Goal: Use online tool/utility: Utilize a website feature to perform a specific function

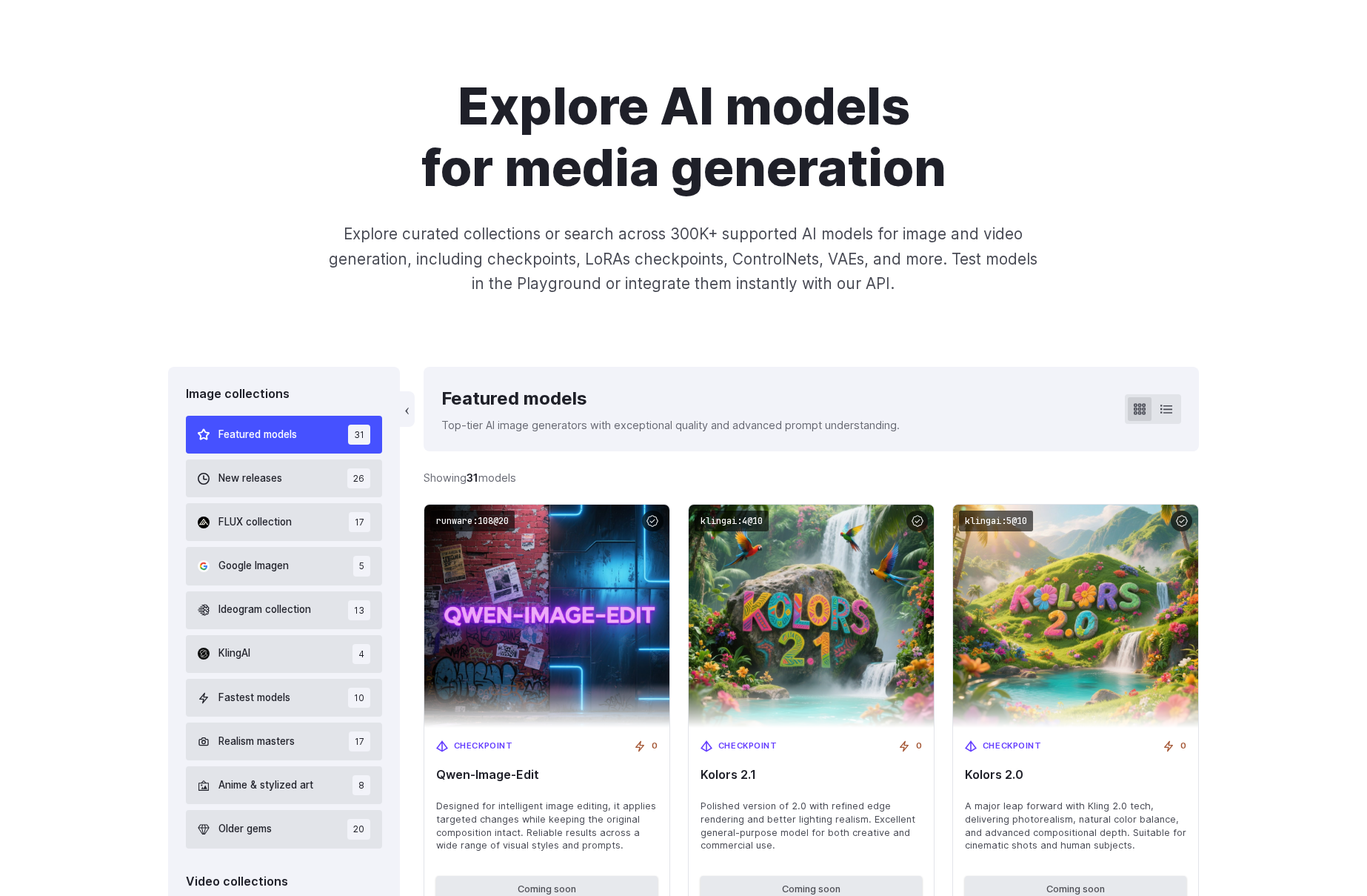
scroll to position [317, 0]
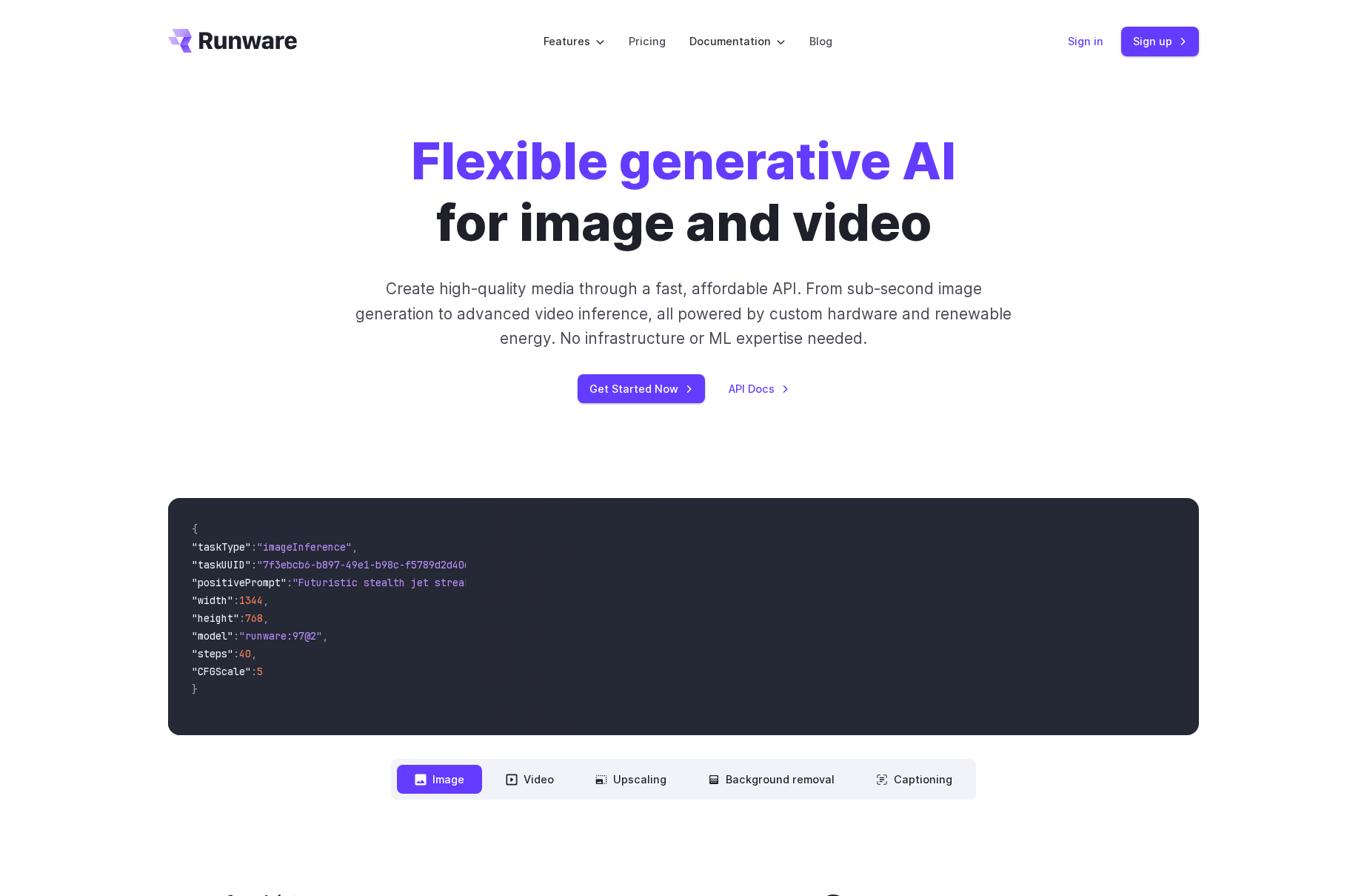
click at [1086, 39] on link "Sign in" at bounding box center [1085, 41] width 35 height 17
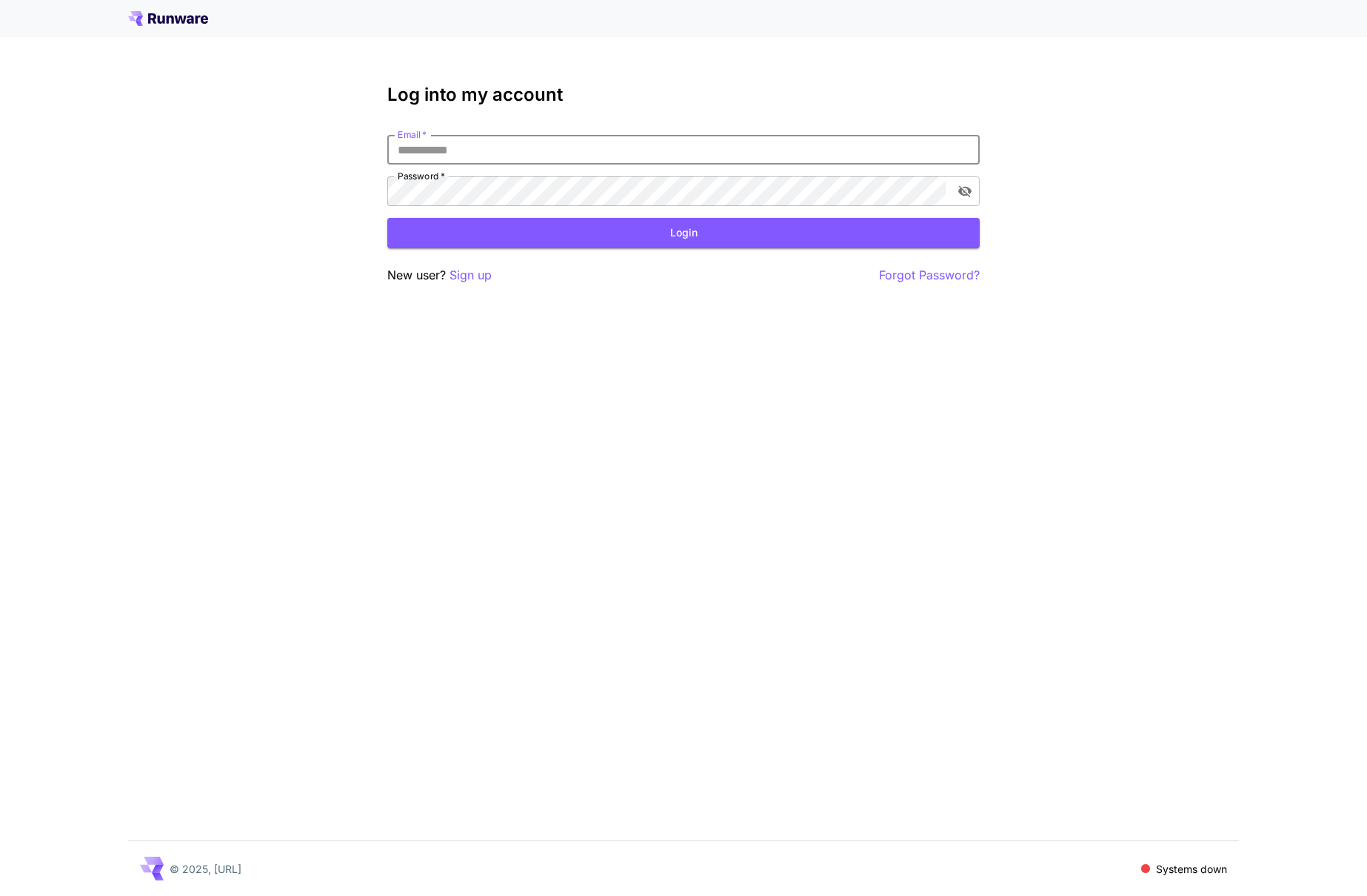
click at [472, 159] on input "Email   *" at bounding box center [683, 150] width 592 height 30
type input "**********"
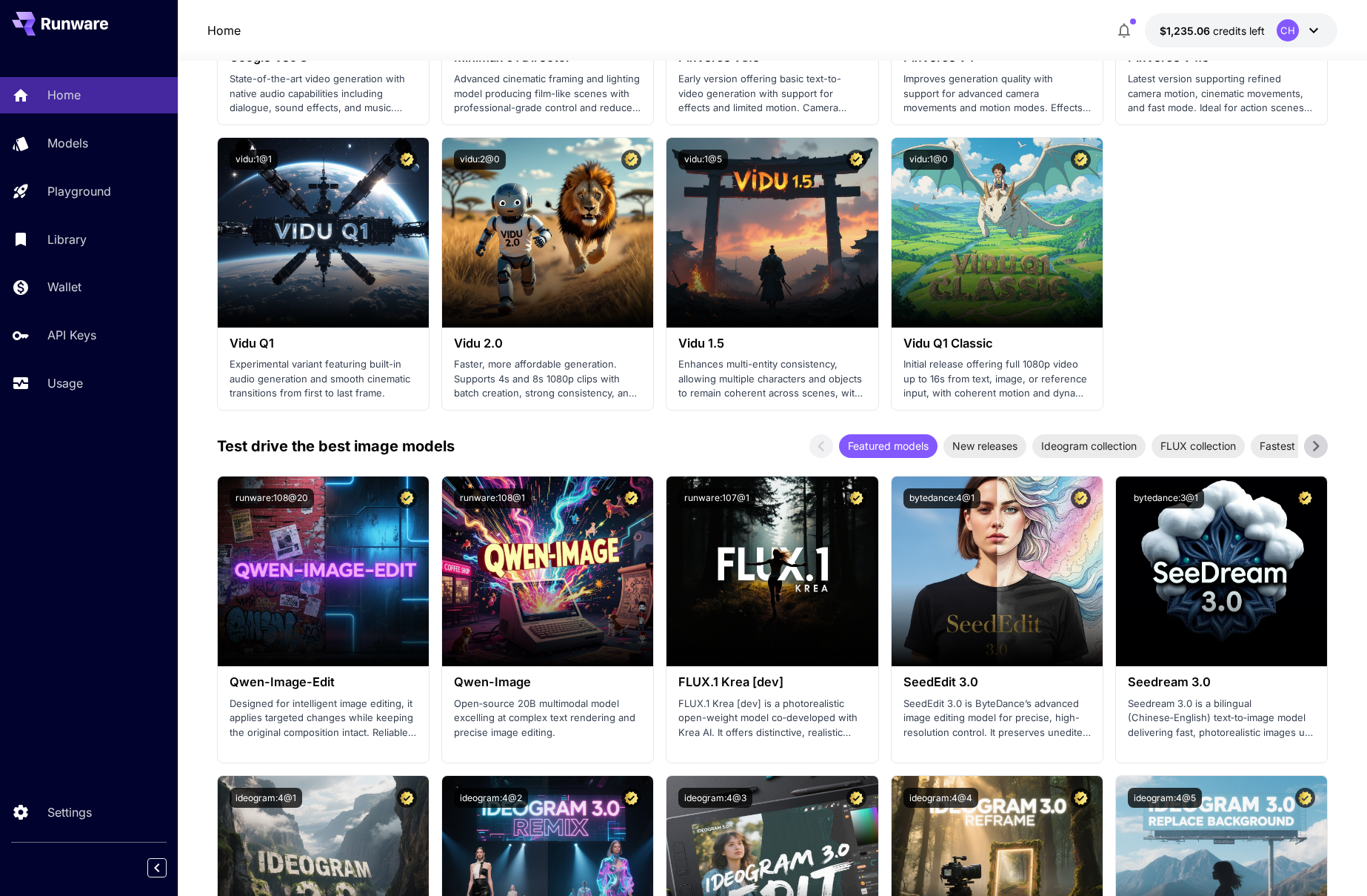
scroll to position [1186, 0]
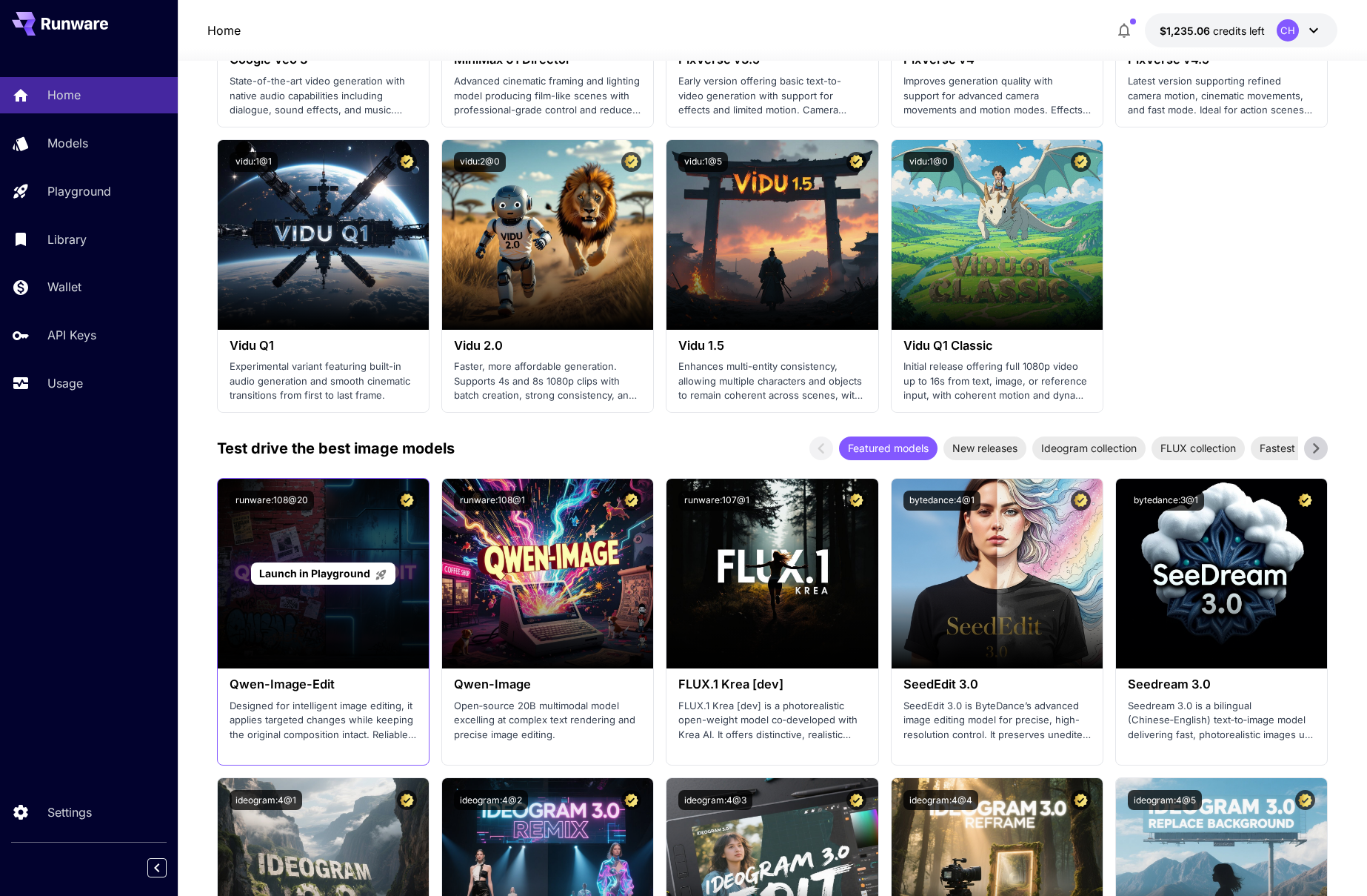
click at [324, 575] on span "Launch in Playground" at bounding box center [315, 572] width 111 height 13
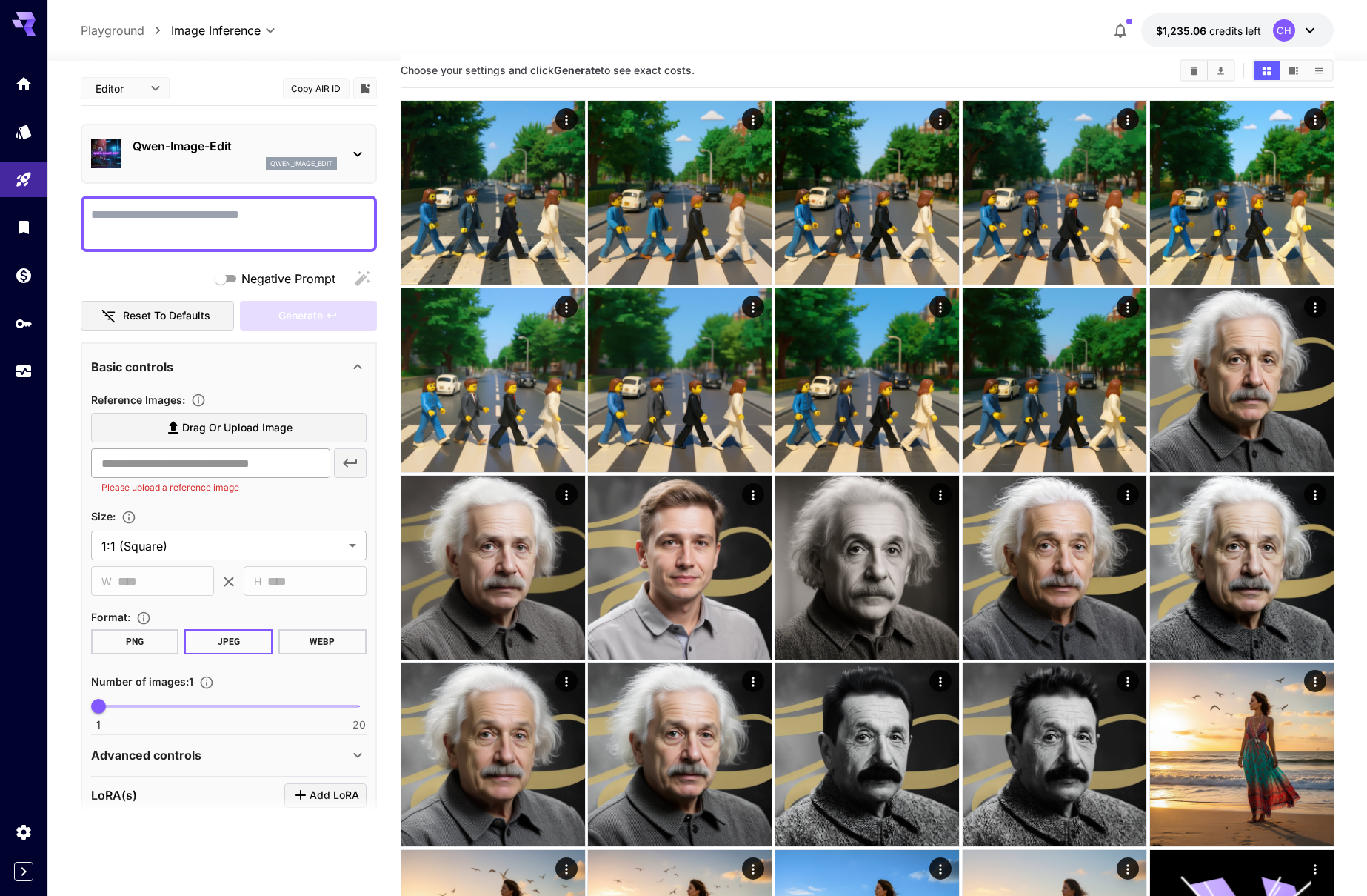
scroll to position [17, 0]
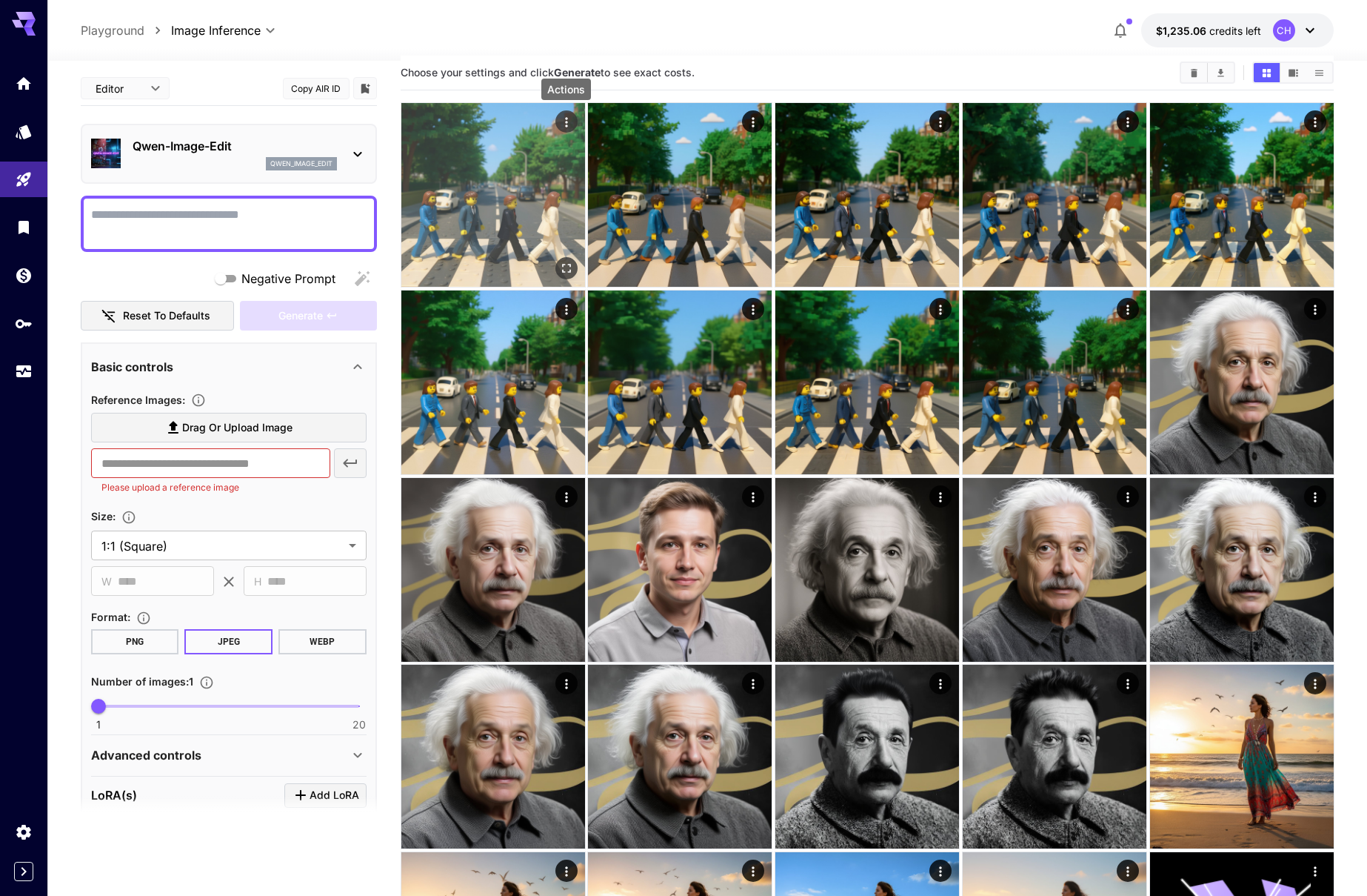
click at [566, 118] on icon "Actions" at bounding box center [566, 121] width 2 height 10
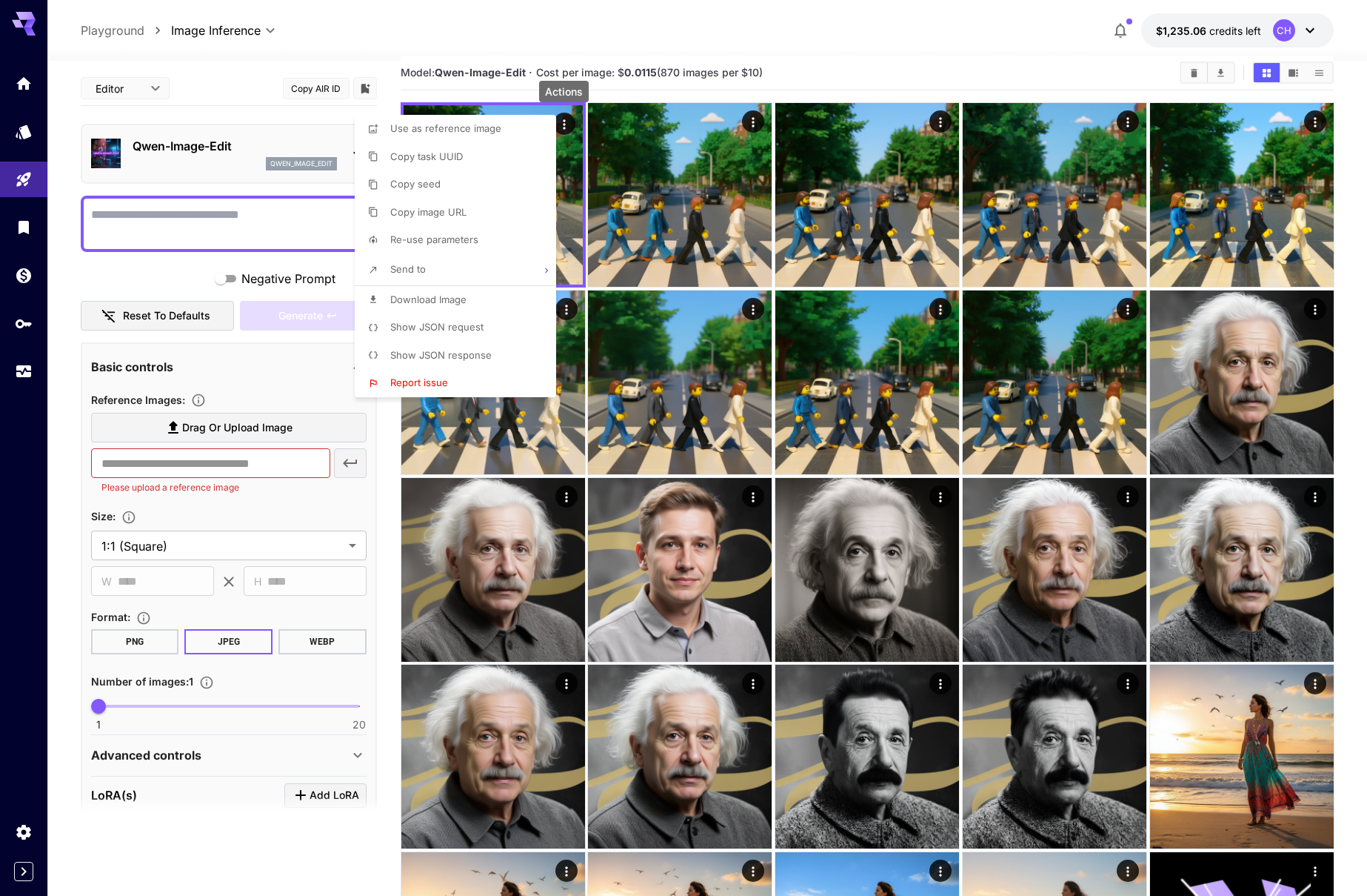
click at [436, 240] on span "Re-use parameters" at bounding box center [434, 239] width 88 height 12
type input "*********"
type input "*"
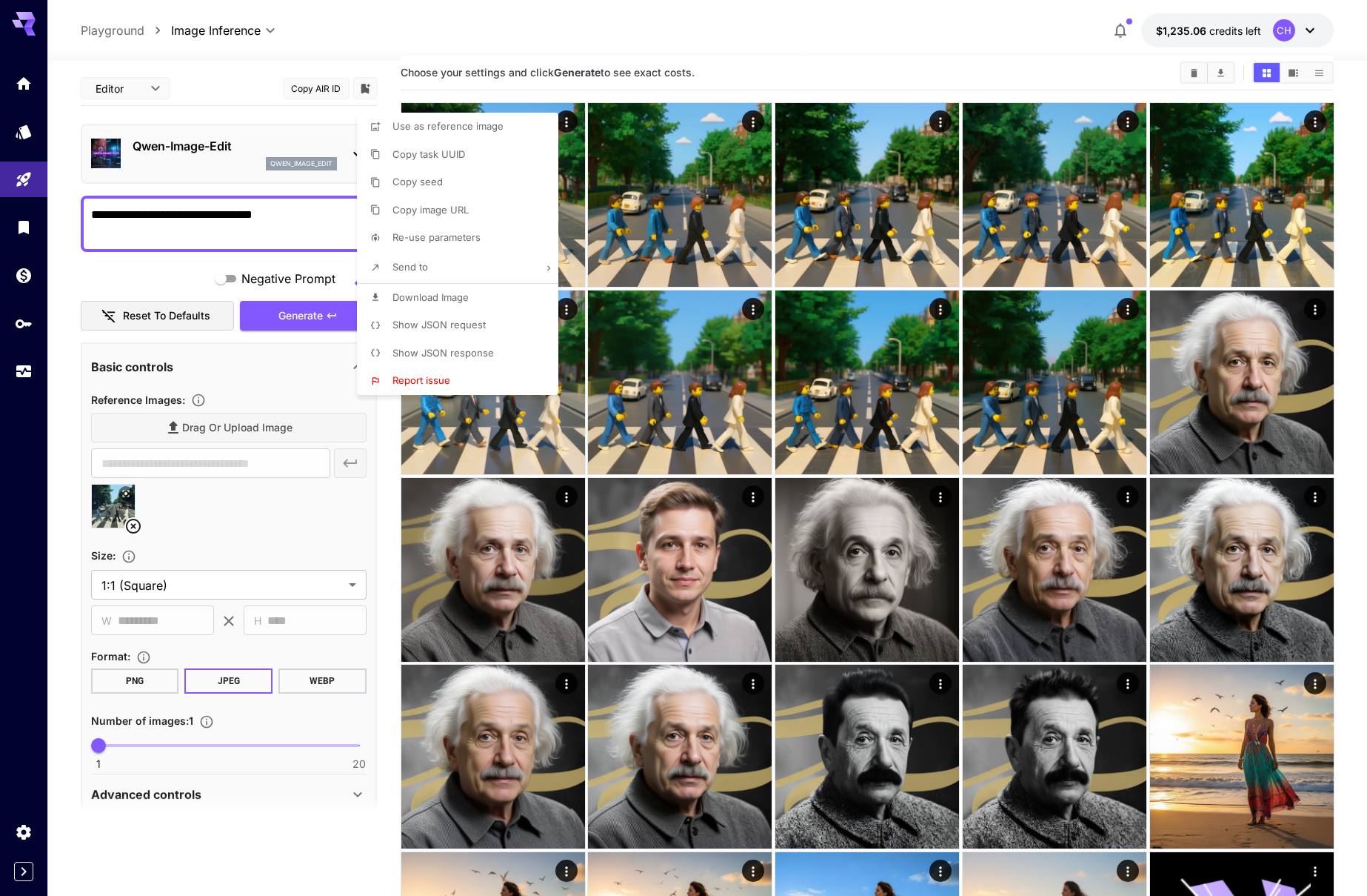
type textarea "**********"
type input "**********"
type input "****"
type input "**"
type input "*"
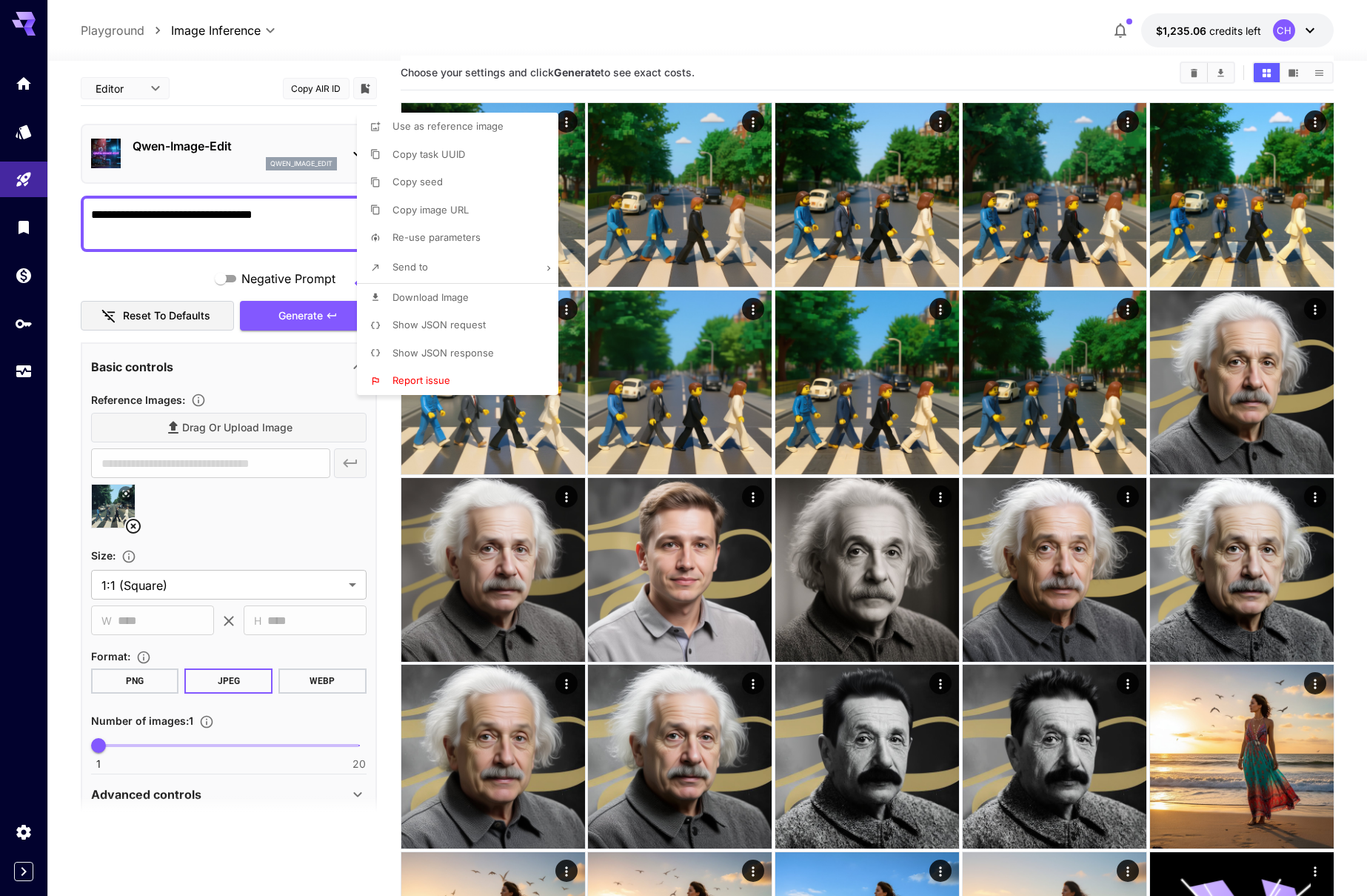
type input "*****"
click at [69, 278] on div at bounding box center [683, 448] width 1367 height 896
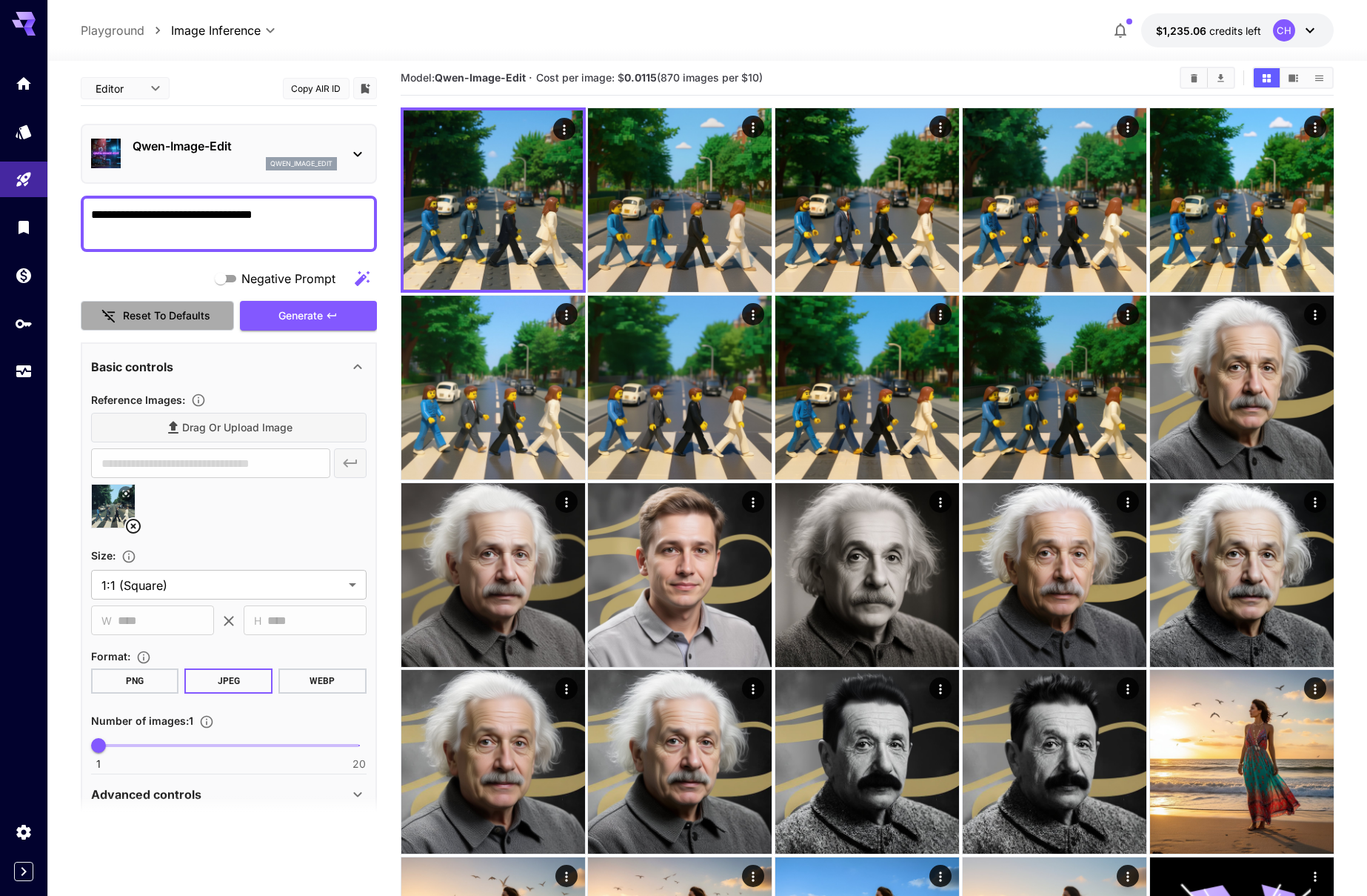
click at [146, 309] on button "Reset to defaults" at bounding box center [158, 315] width 154 height 31
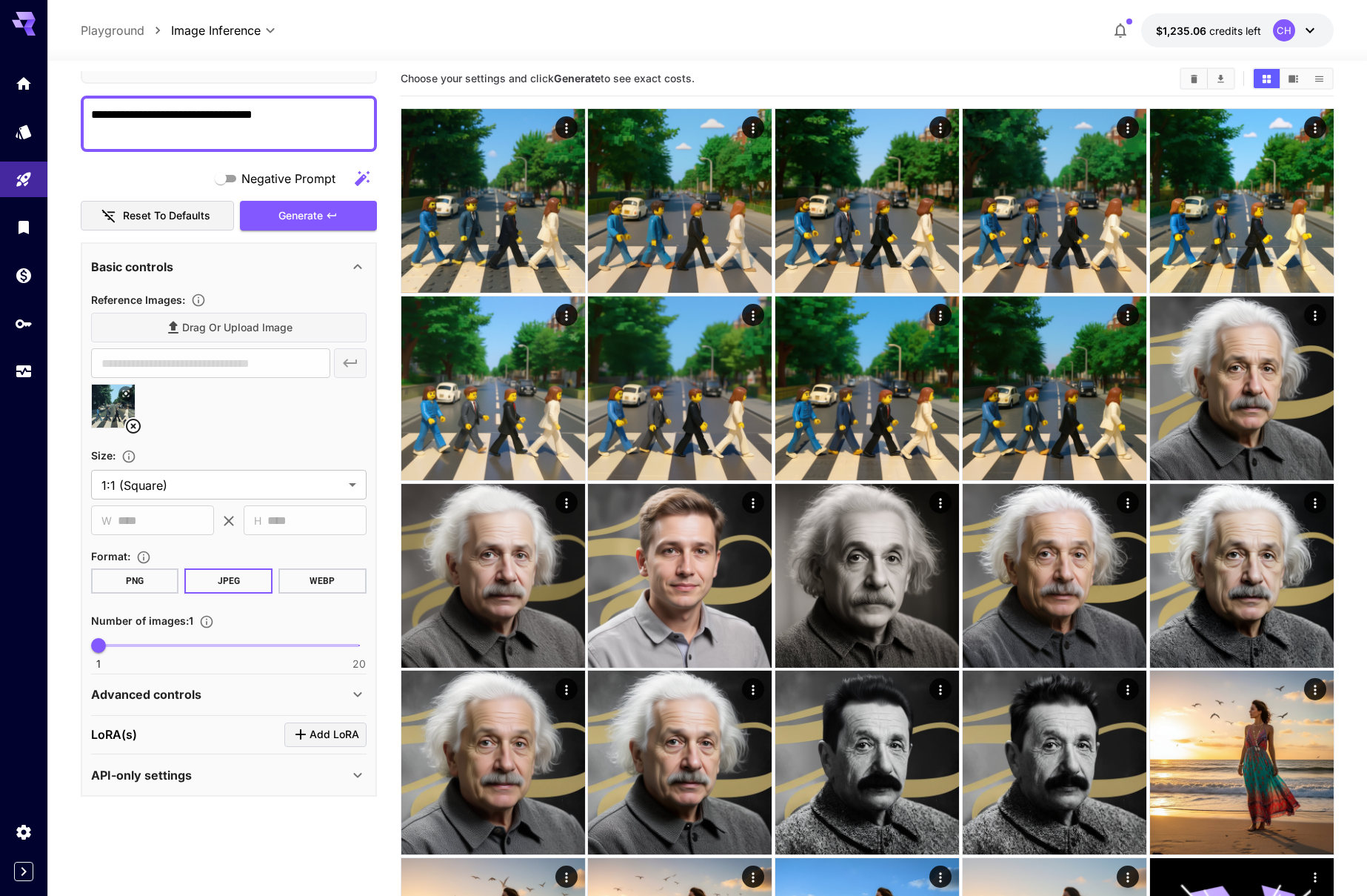
scroll to position [100, 0]
click at [302, 689] on div "Advanced controls" at bounding box center [220, 694] width 258 height 18
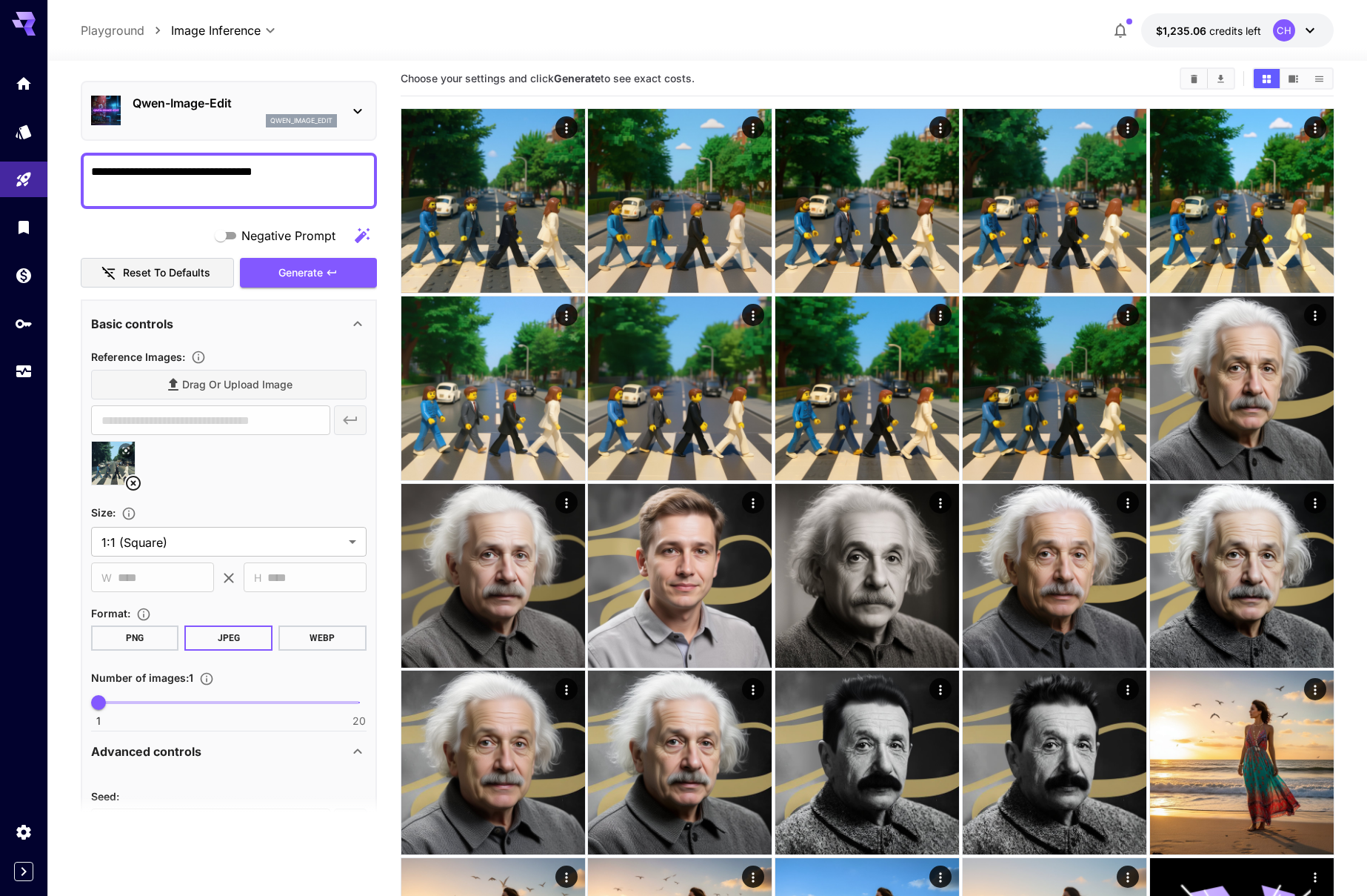
scroll to position [0, 0]
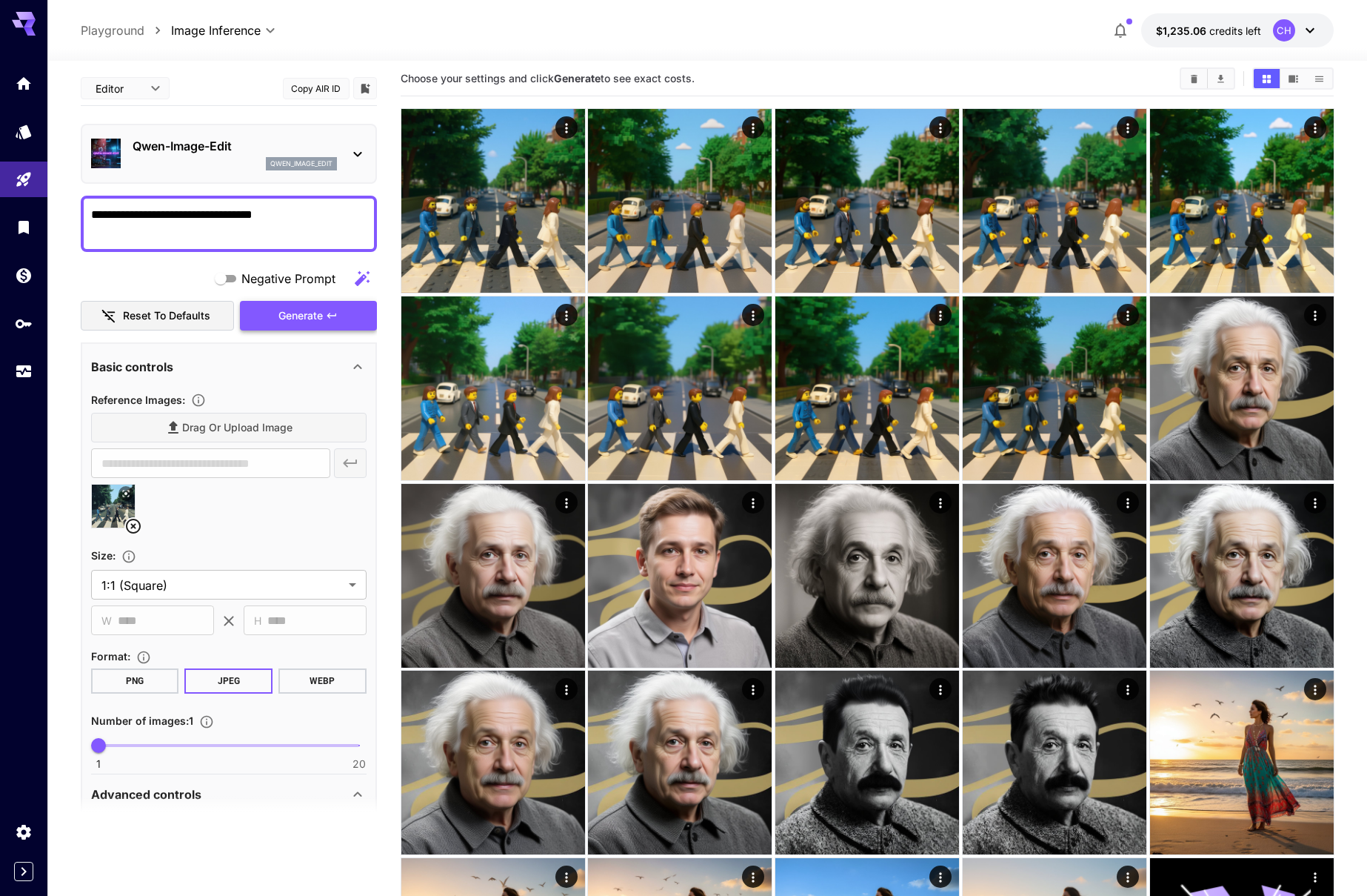
click at [300, 316] on span "Generate" at bounding box center [300, 315] width 44 height 19
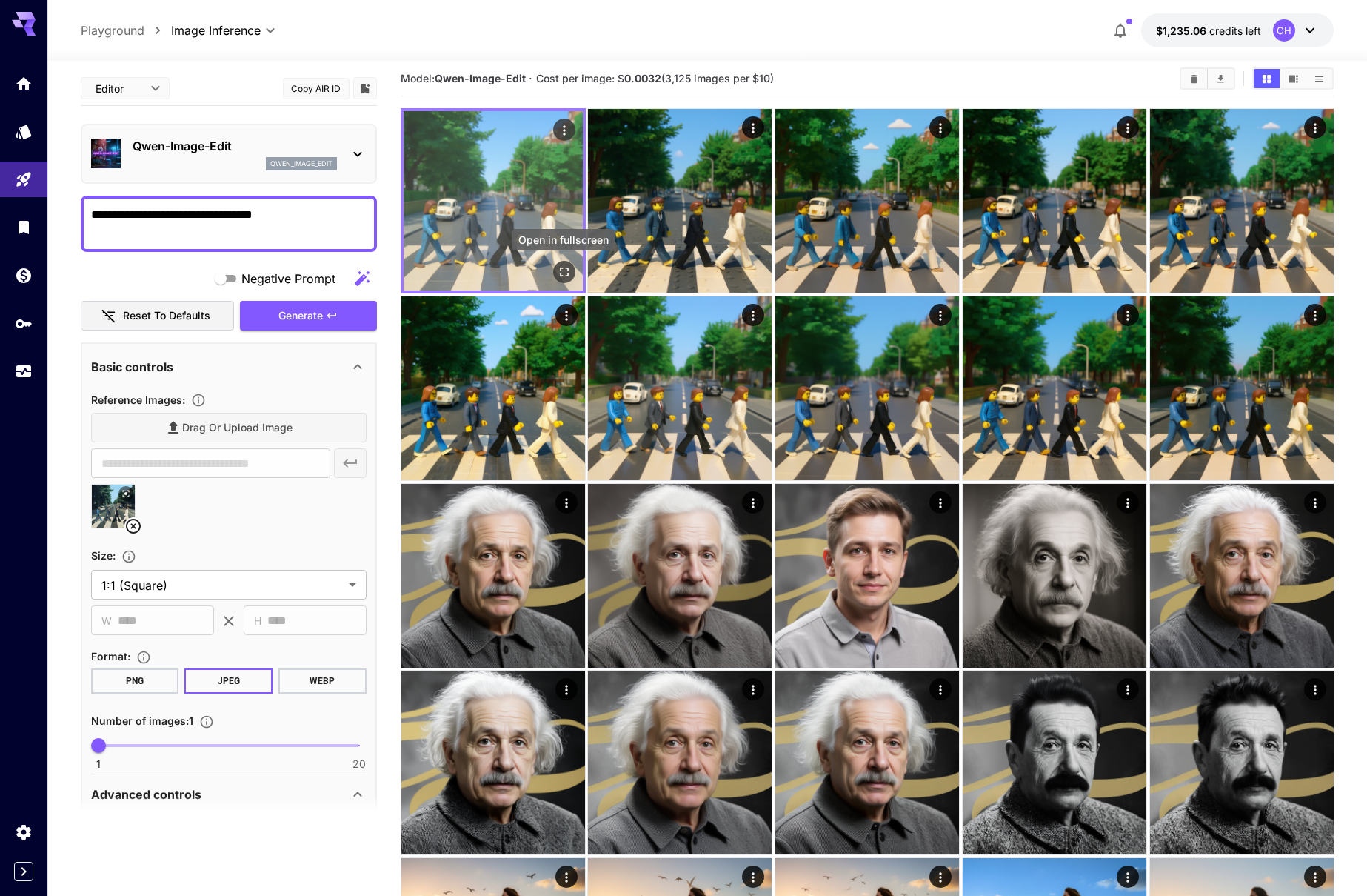
click at [561, 267] on icon "Open in fullscreen" at bounding box center [564, 272] width 15 height 15
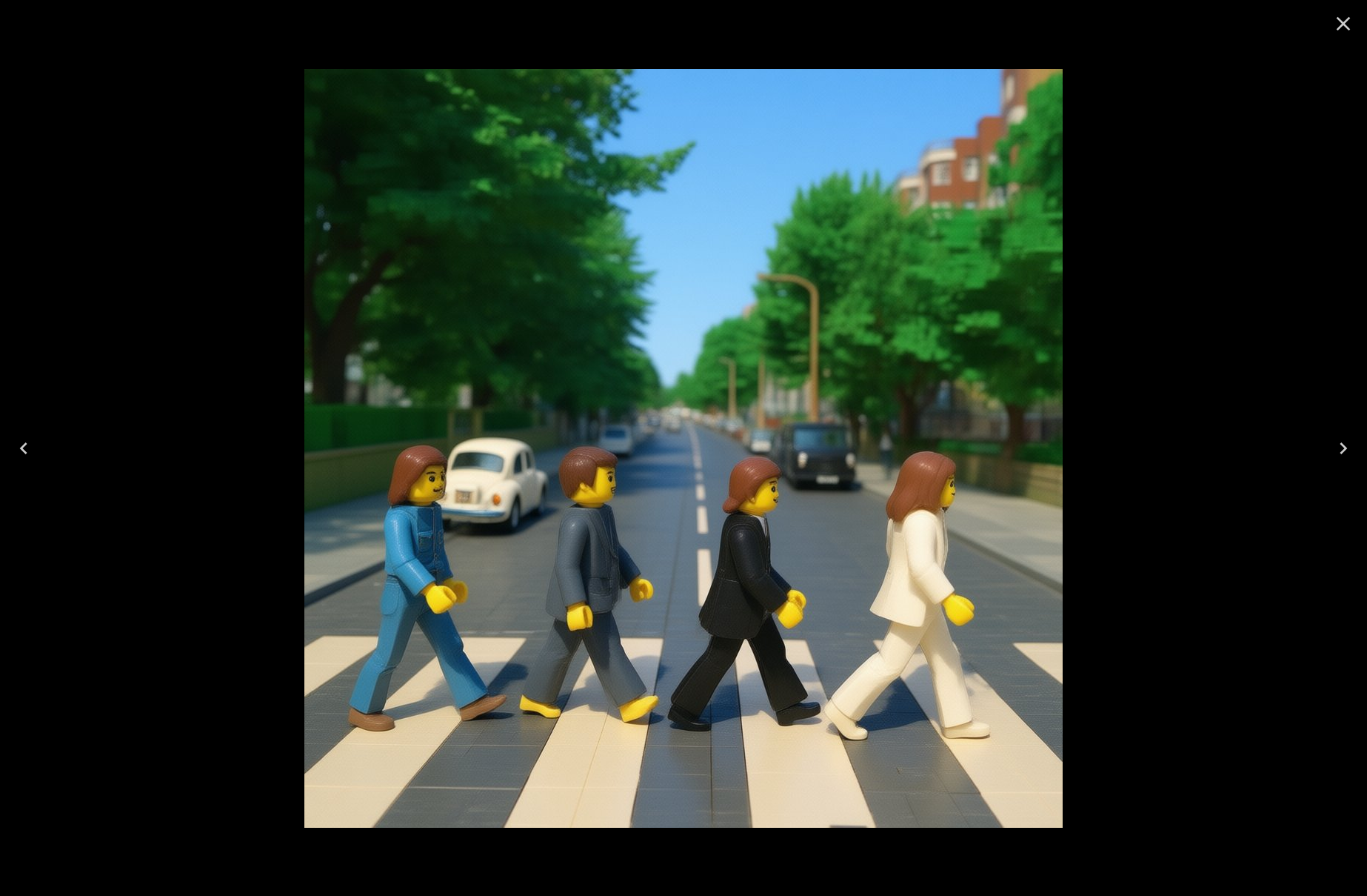
click at [1349, 16] on icon "Close" at bounding box center [1344, 24] width 24 height 24
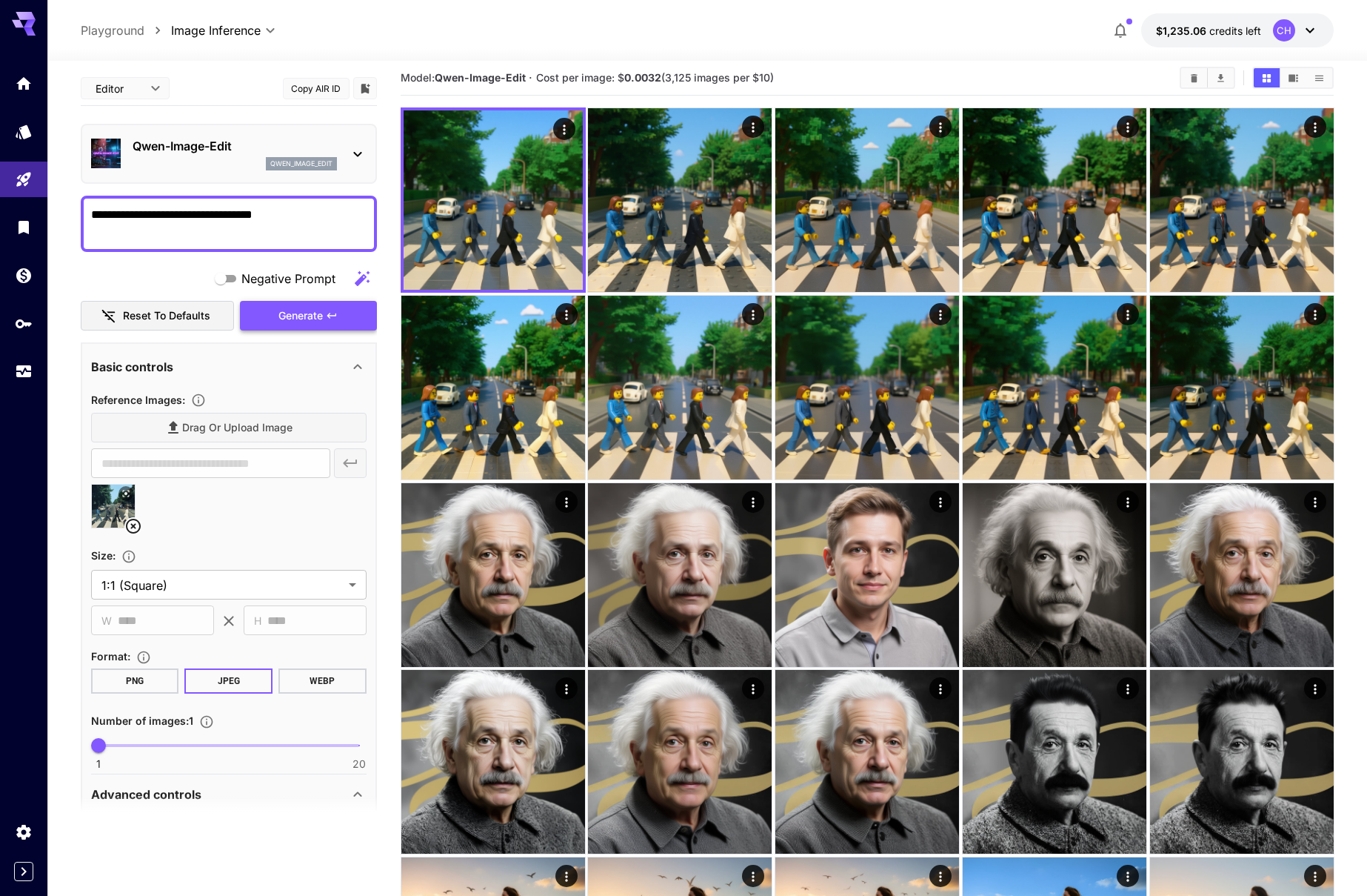
click at [320, 315] on span "Generate" at bounding box center [300, 315] width 44 height 19
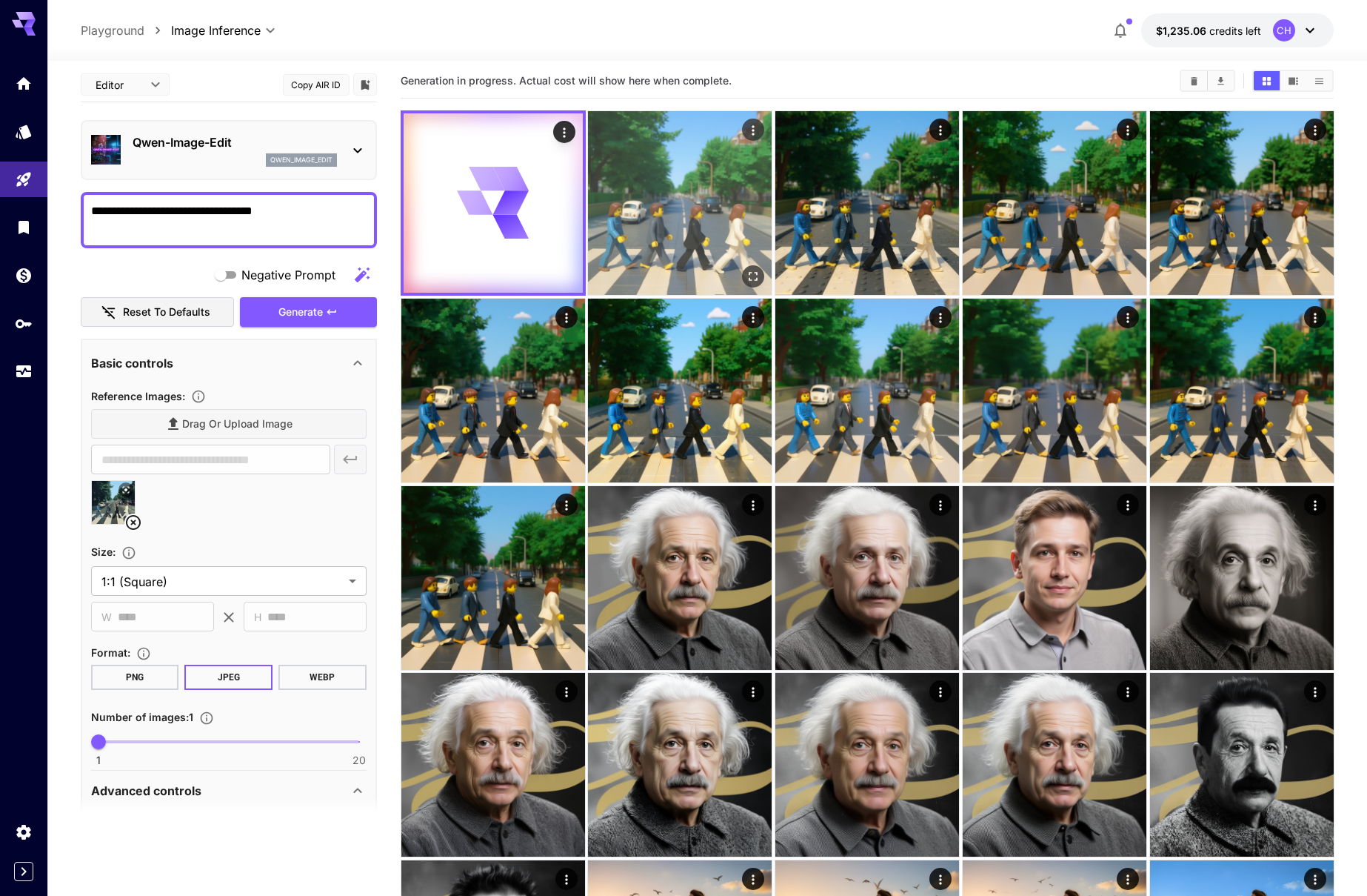
scroll to position [16, 0]
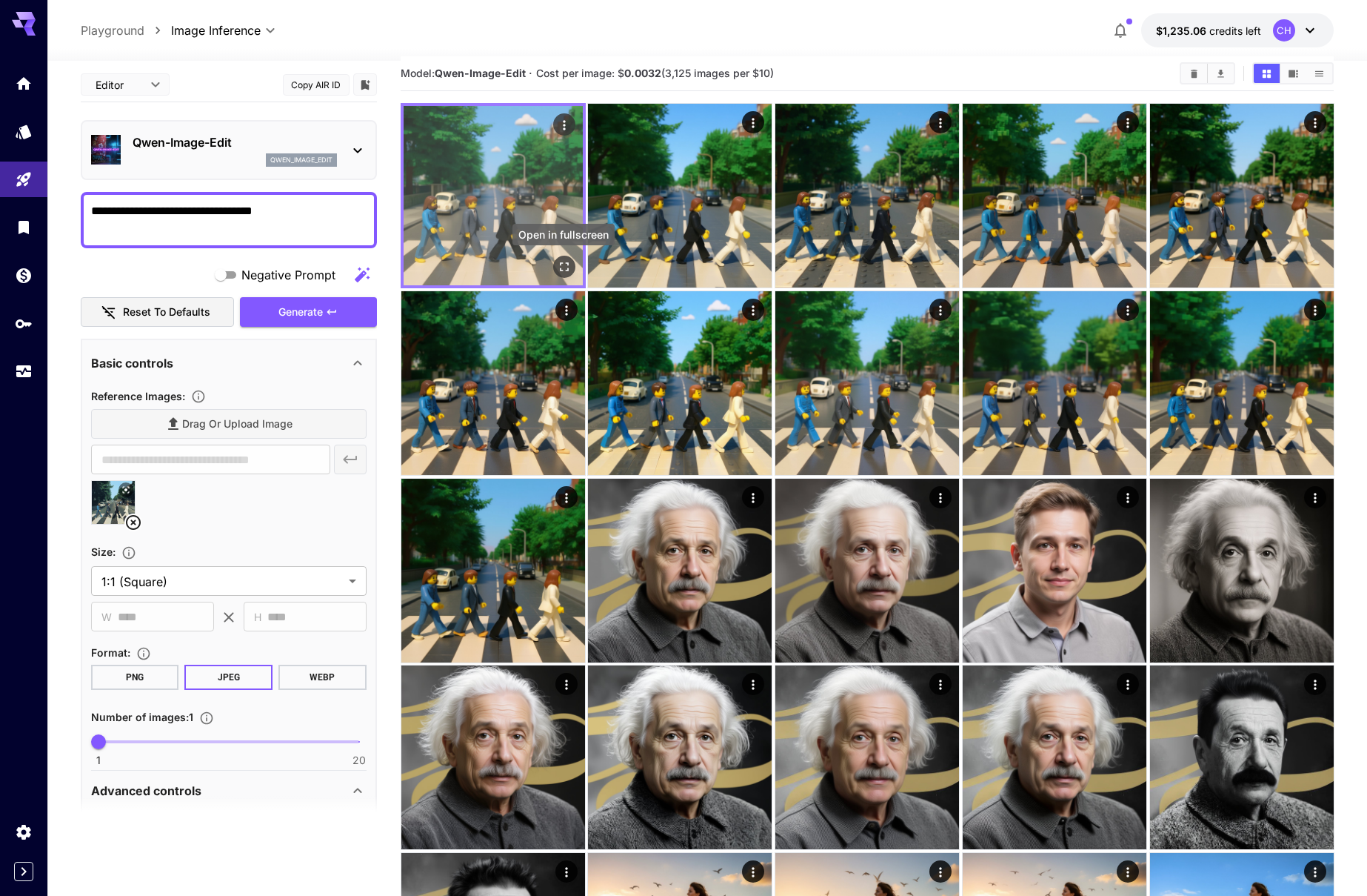
click at [565, 267] on icon "Open in fullscreen" at bounding box center [564, 267] width 15 height 15
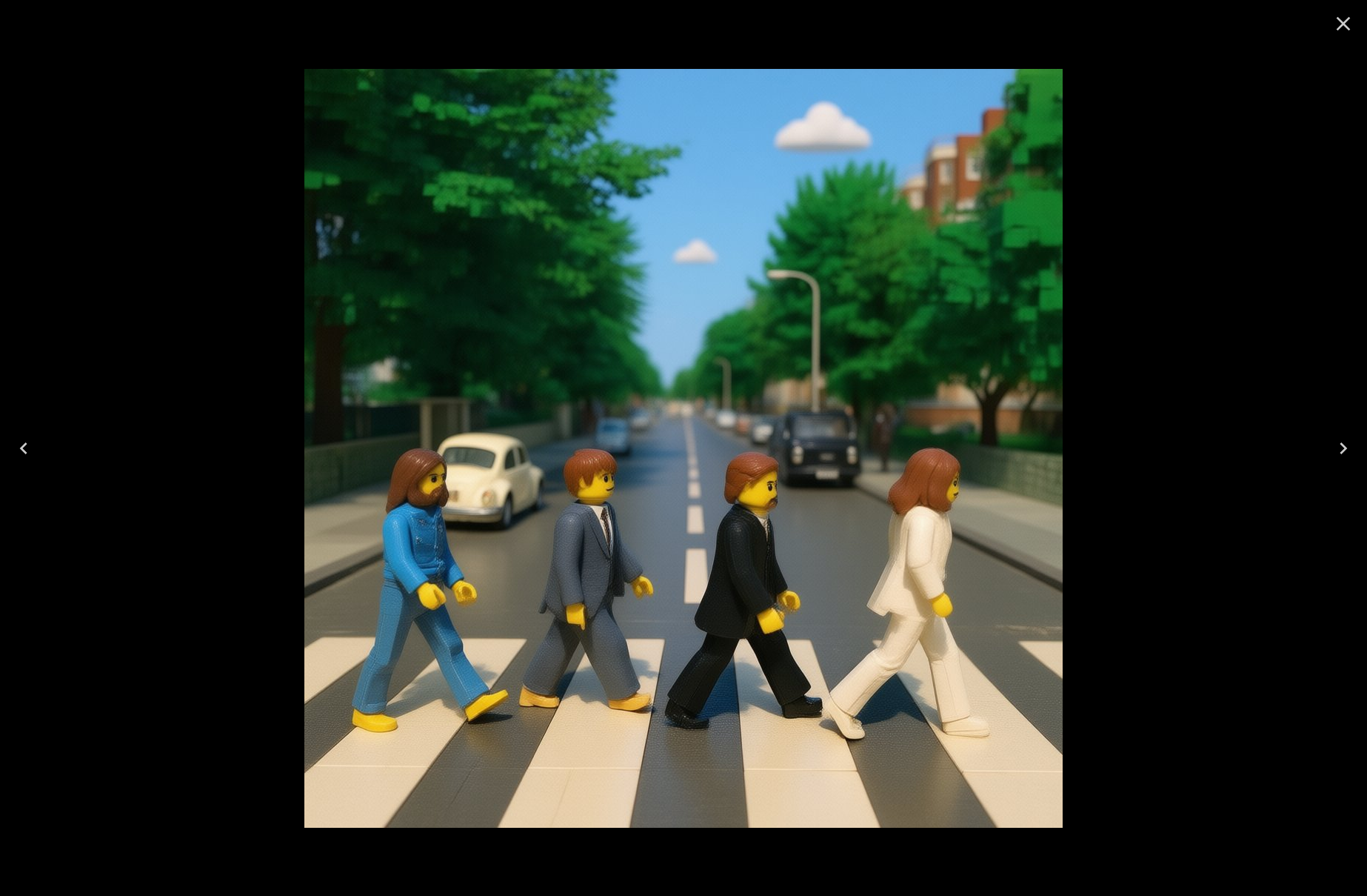
click at [1345, 19] on icon "Close" at bounding box center [1344, 24] width 24 height 24
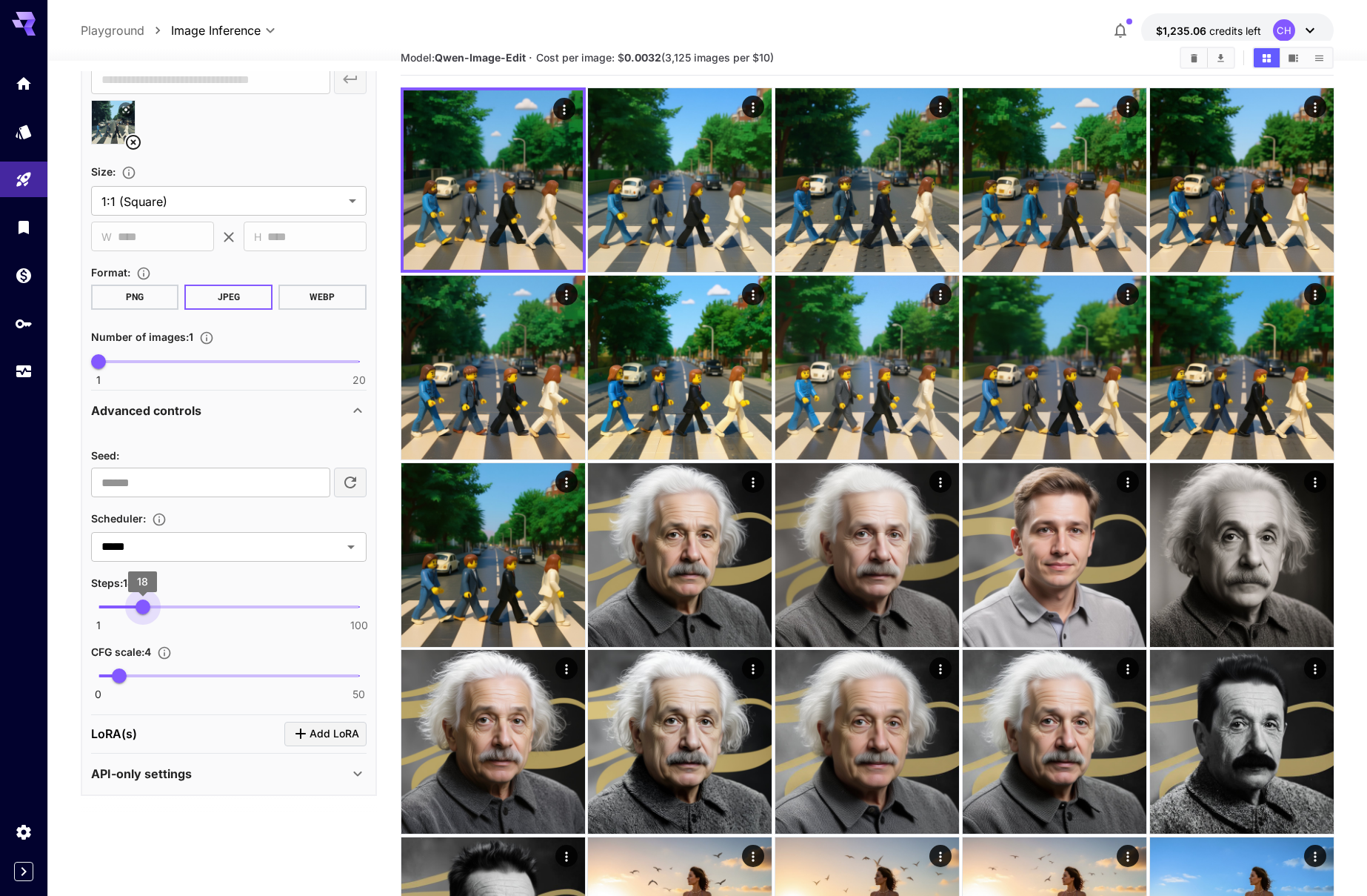
scroll to position [29, 0]
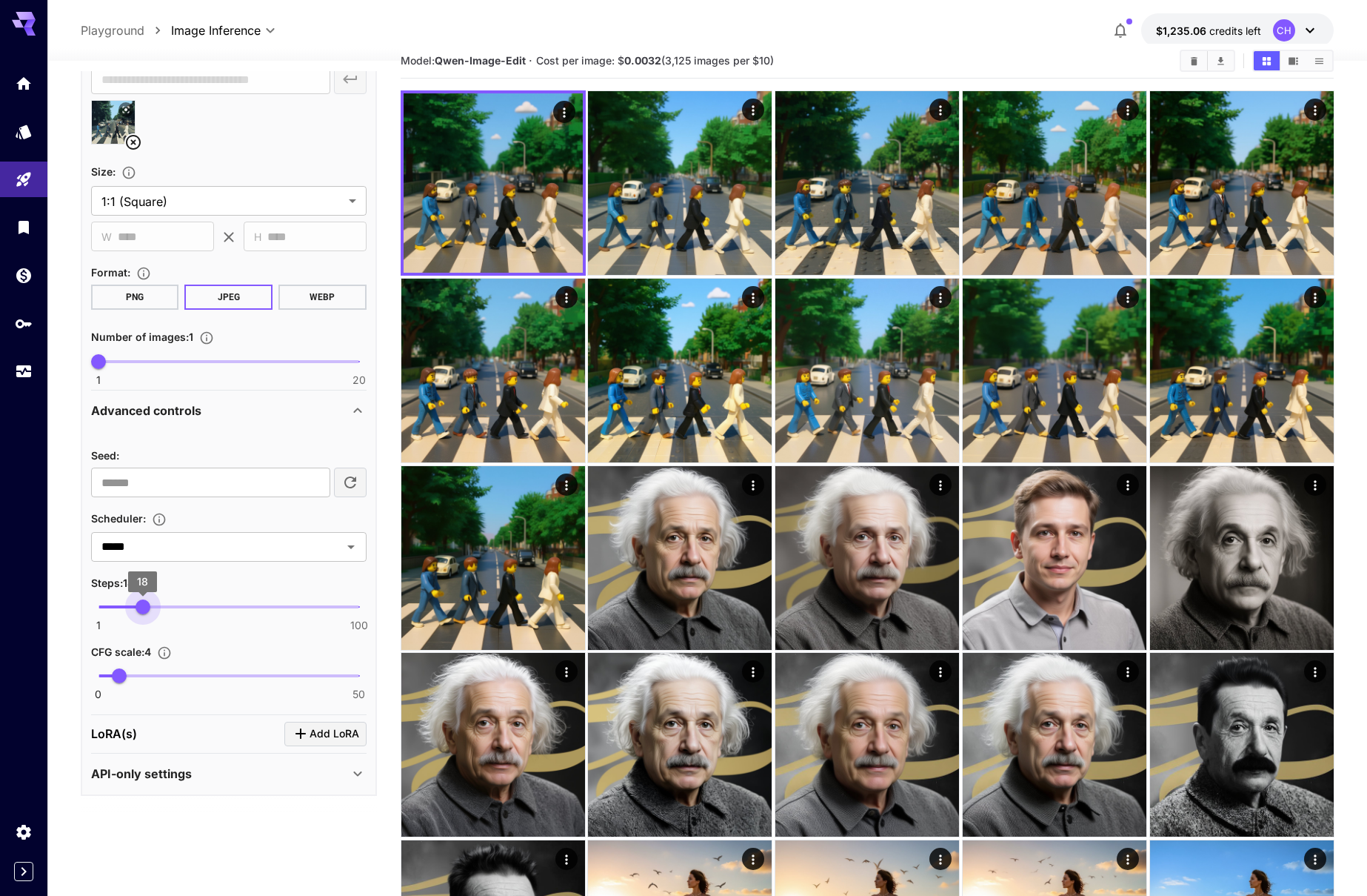
type input "**"
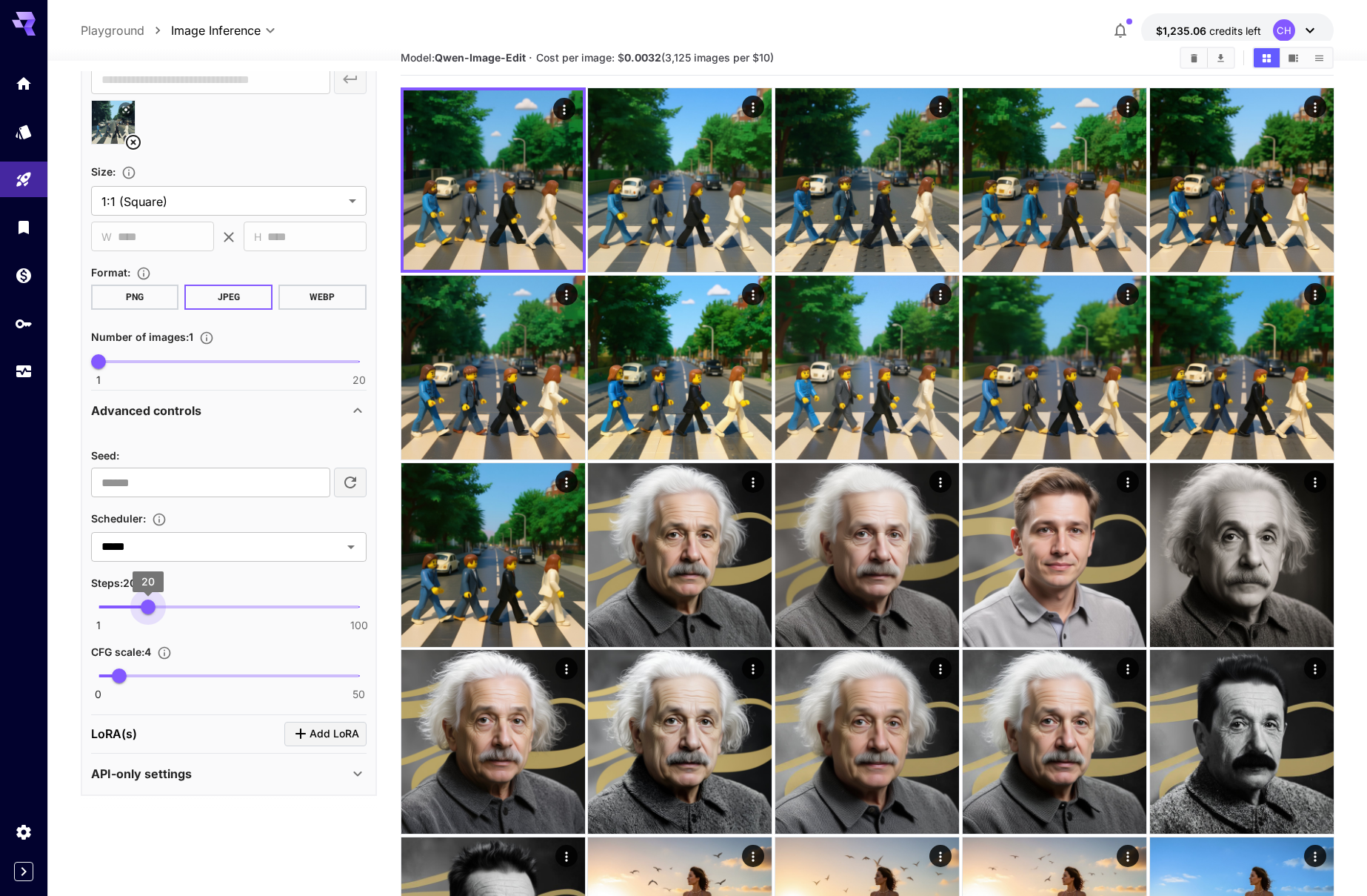
drag, startPoint x: 119, startPoint y: 611, endPoint x: 148, endPoint y: 611, distance: 29.0
click at [148, 611] on span "20" at bounding box center [148, 607] width 15 height 15
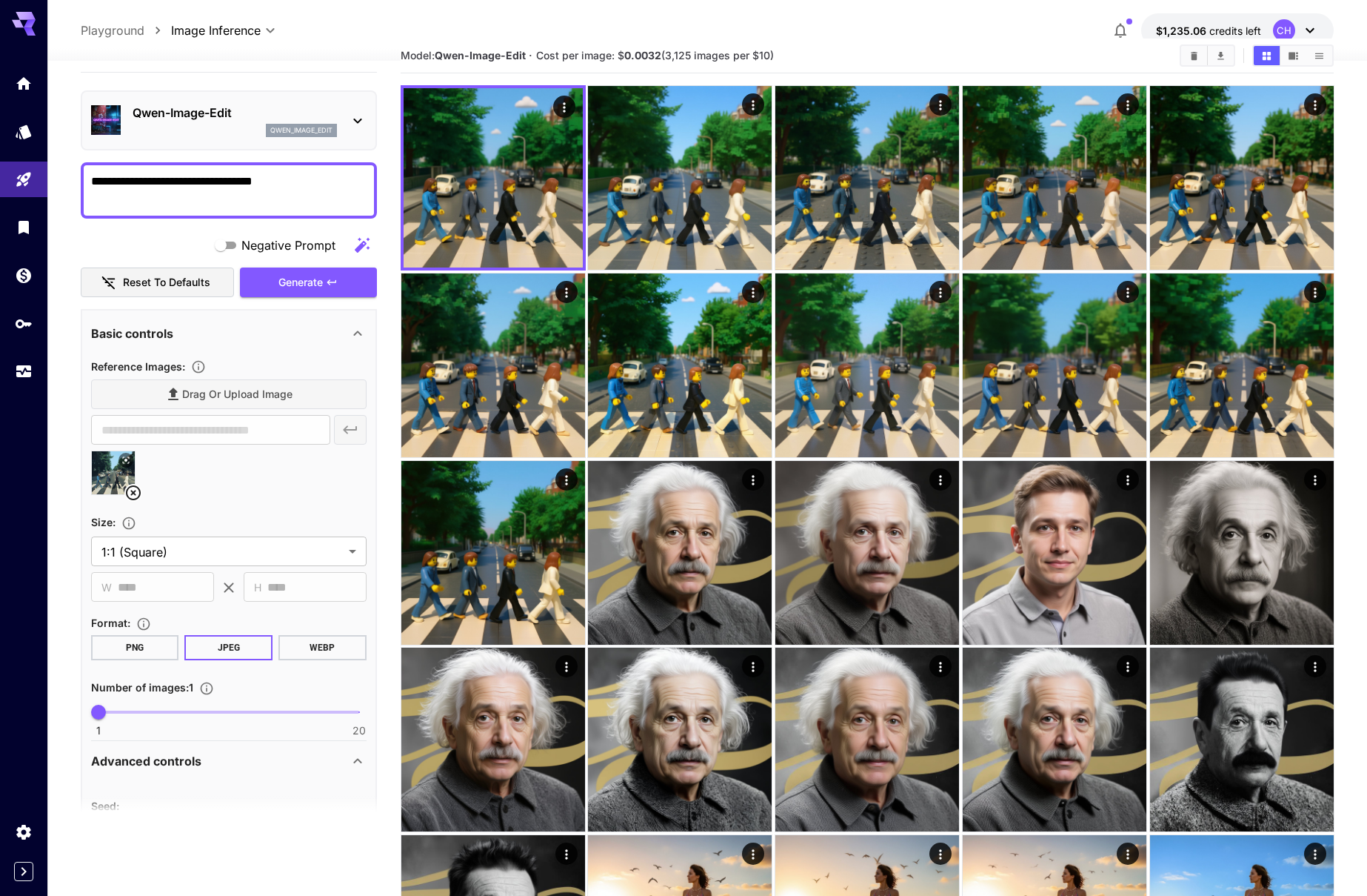
scroll to position [0, 0]
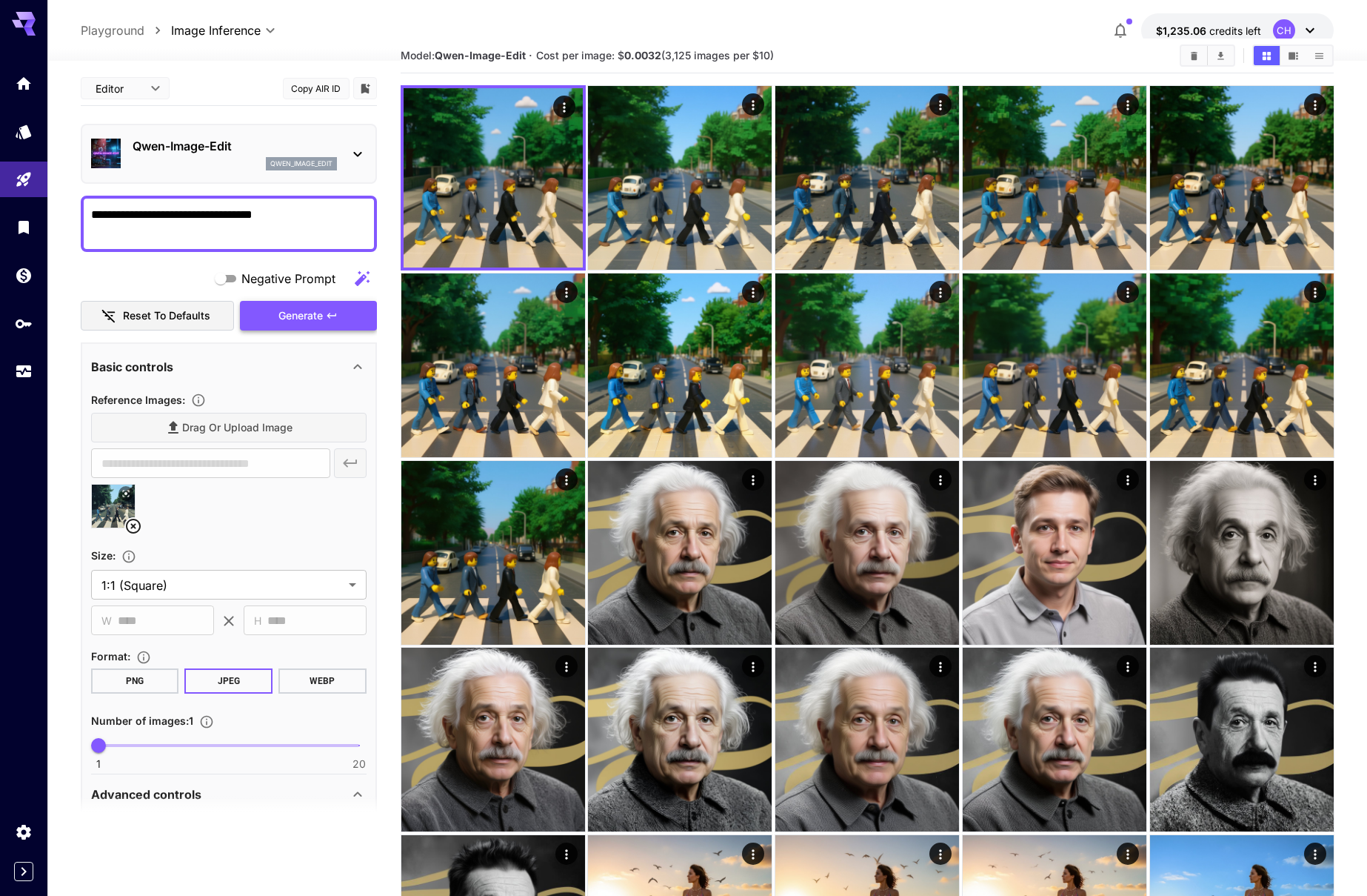
click at [318, 315] on span "Generate" at bounding box center [300, 315] width 44 height 19
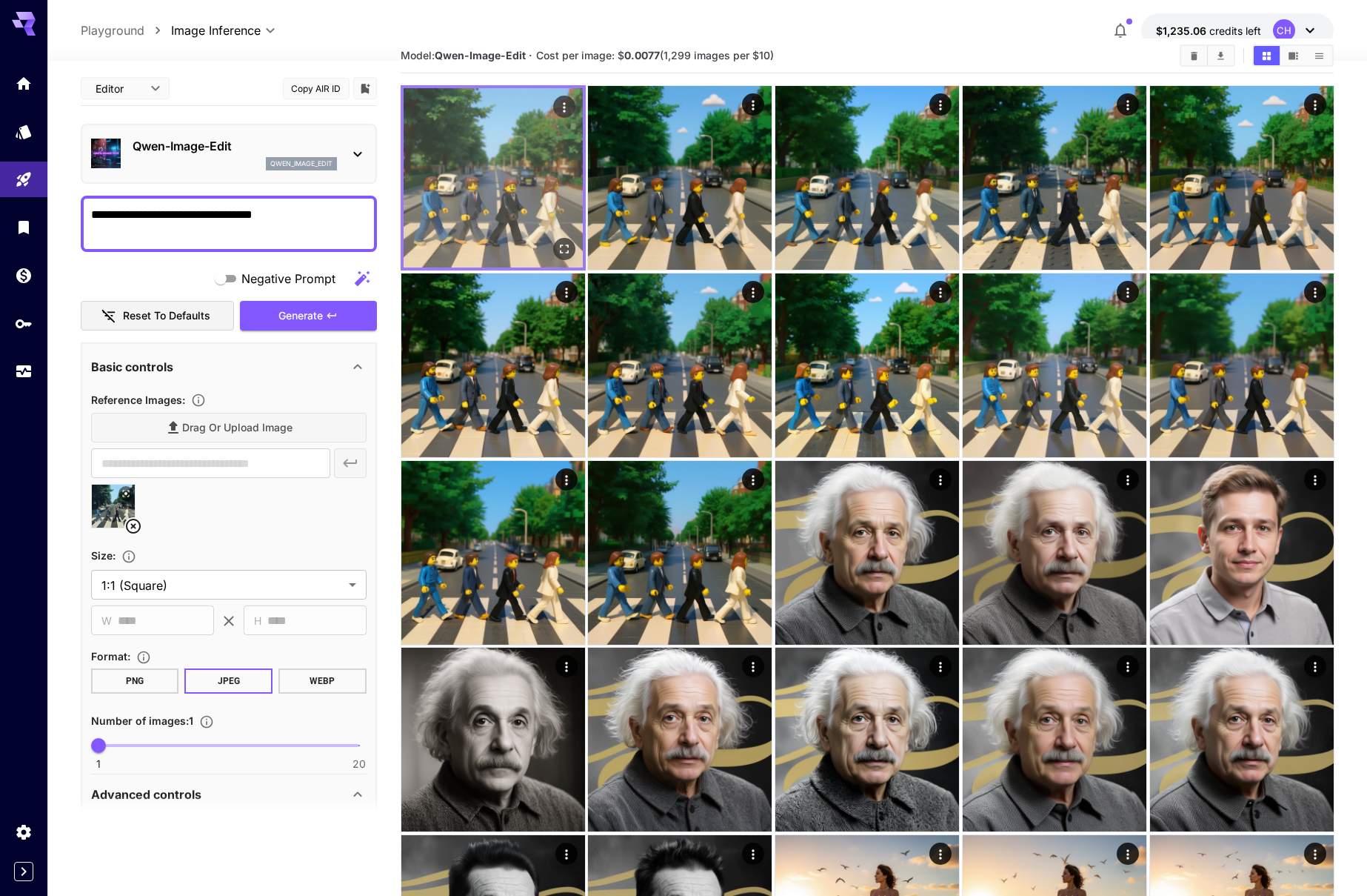
scroll to position [33, 0]
click at [560, 242] on icon "Open in fullscreen" at bounding box center [564, 249] width 15 height 15
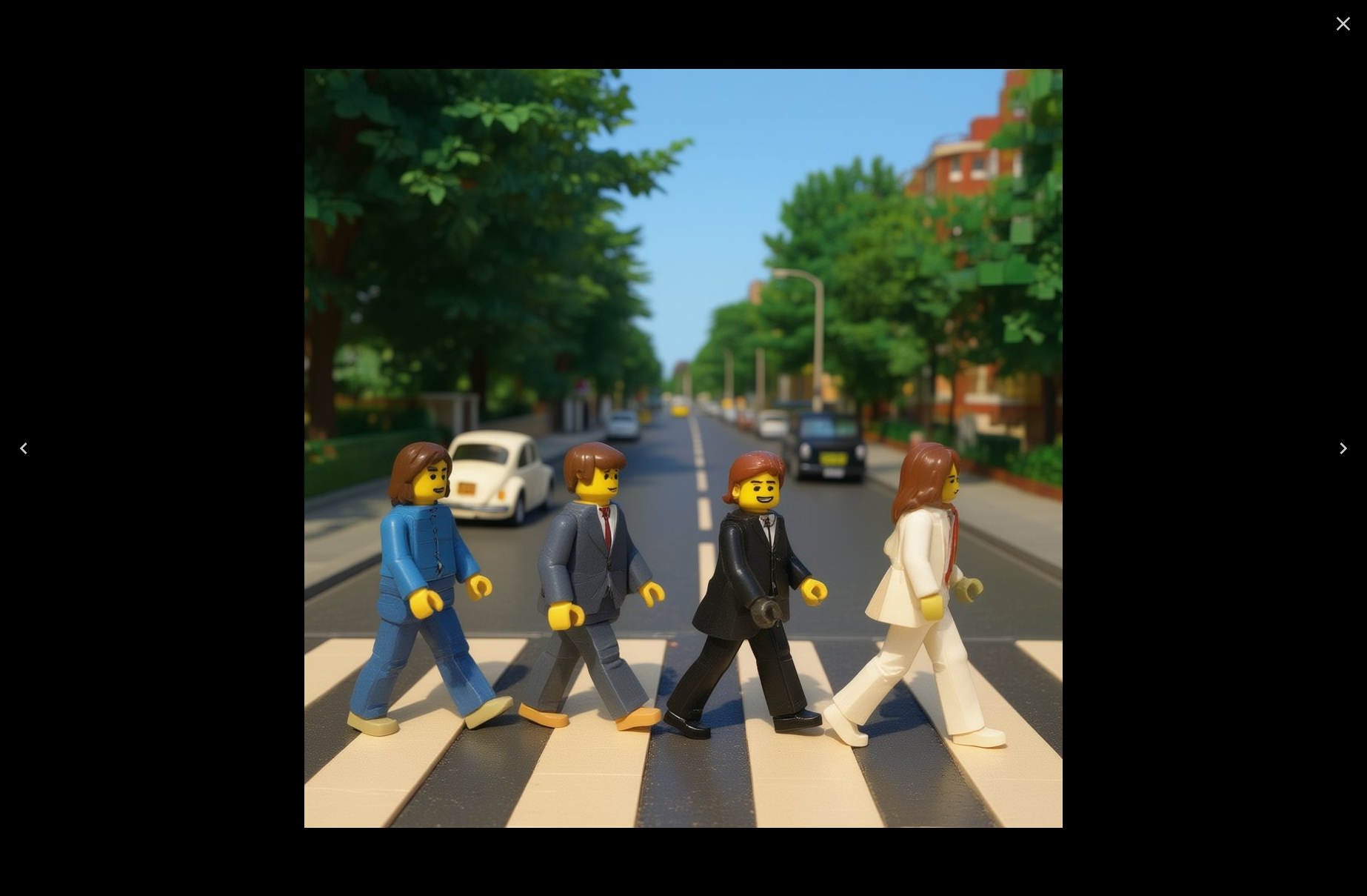
click at [1342, 25] on icon "Close" at bounding box center [1344, 24] width 14 height 14
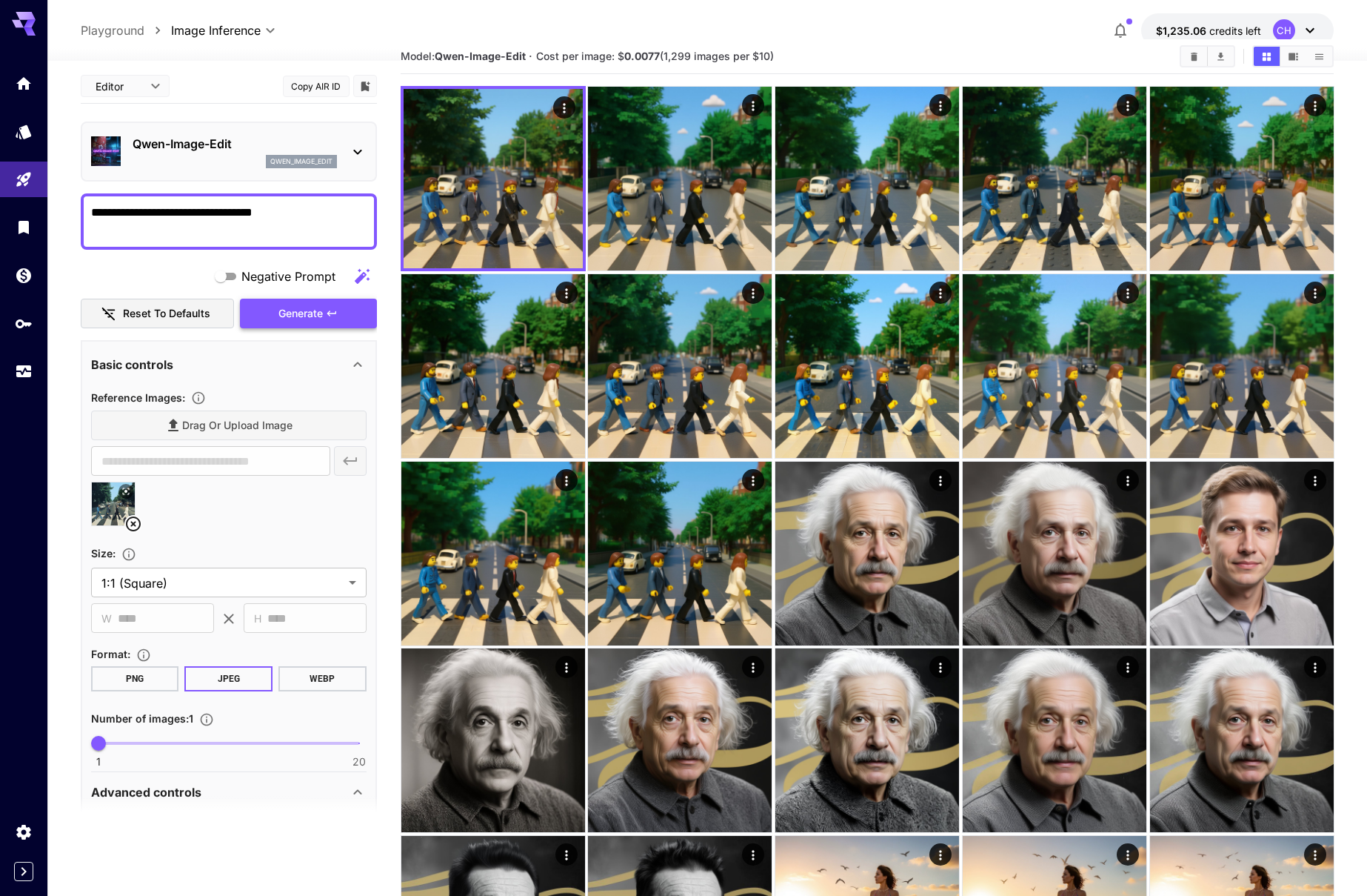
scroll to position [0, 0]
click at [336, 314] on icon "button" at bounding box center [332, 315] width 9 height 5
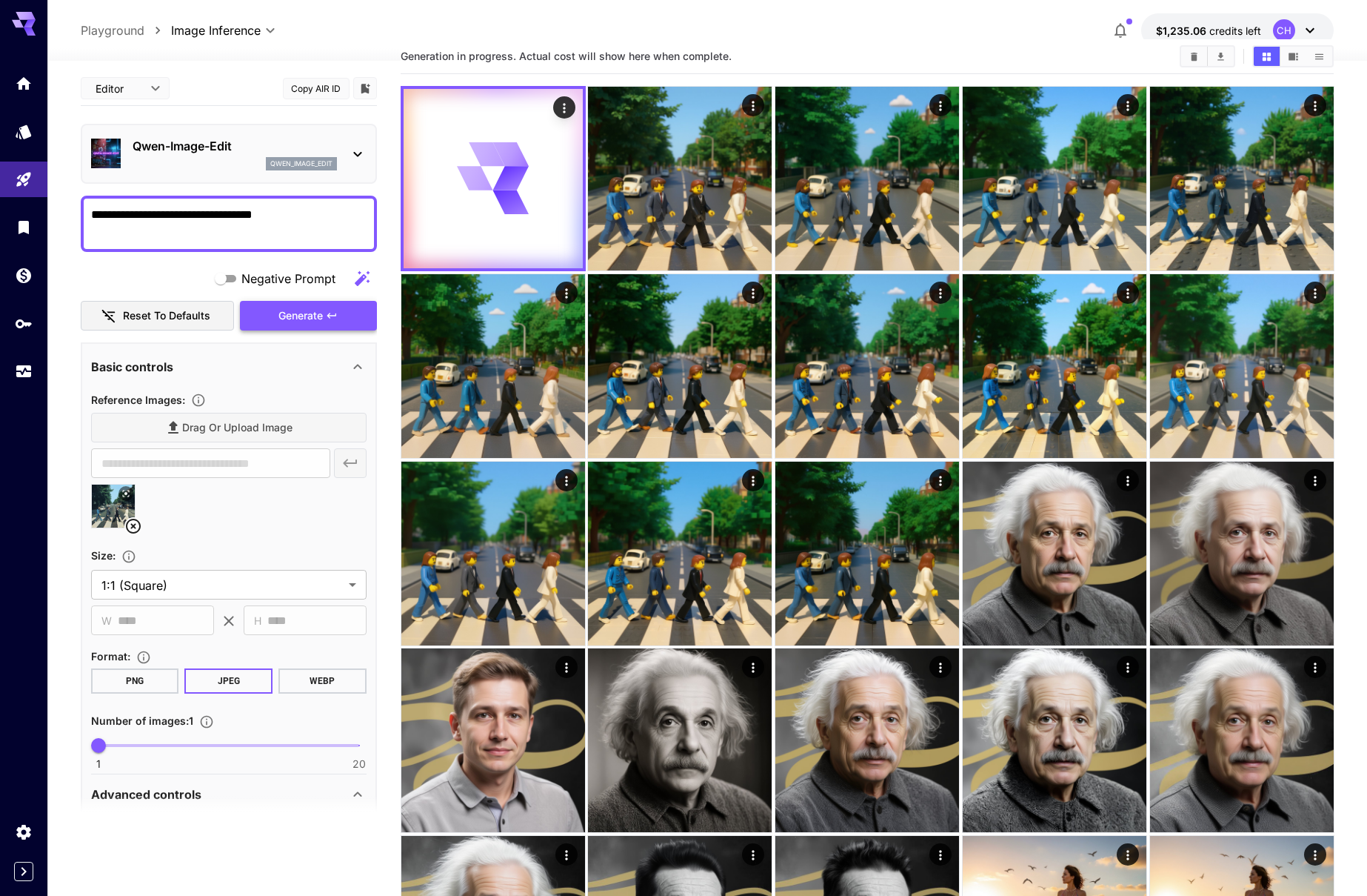
click at [336, 314] on icon "button" at bounding box center [332, 315] width 9 height 5
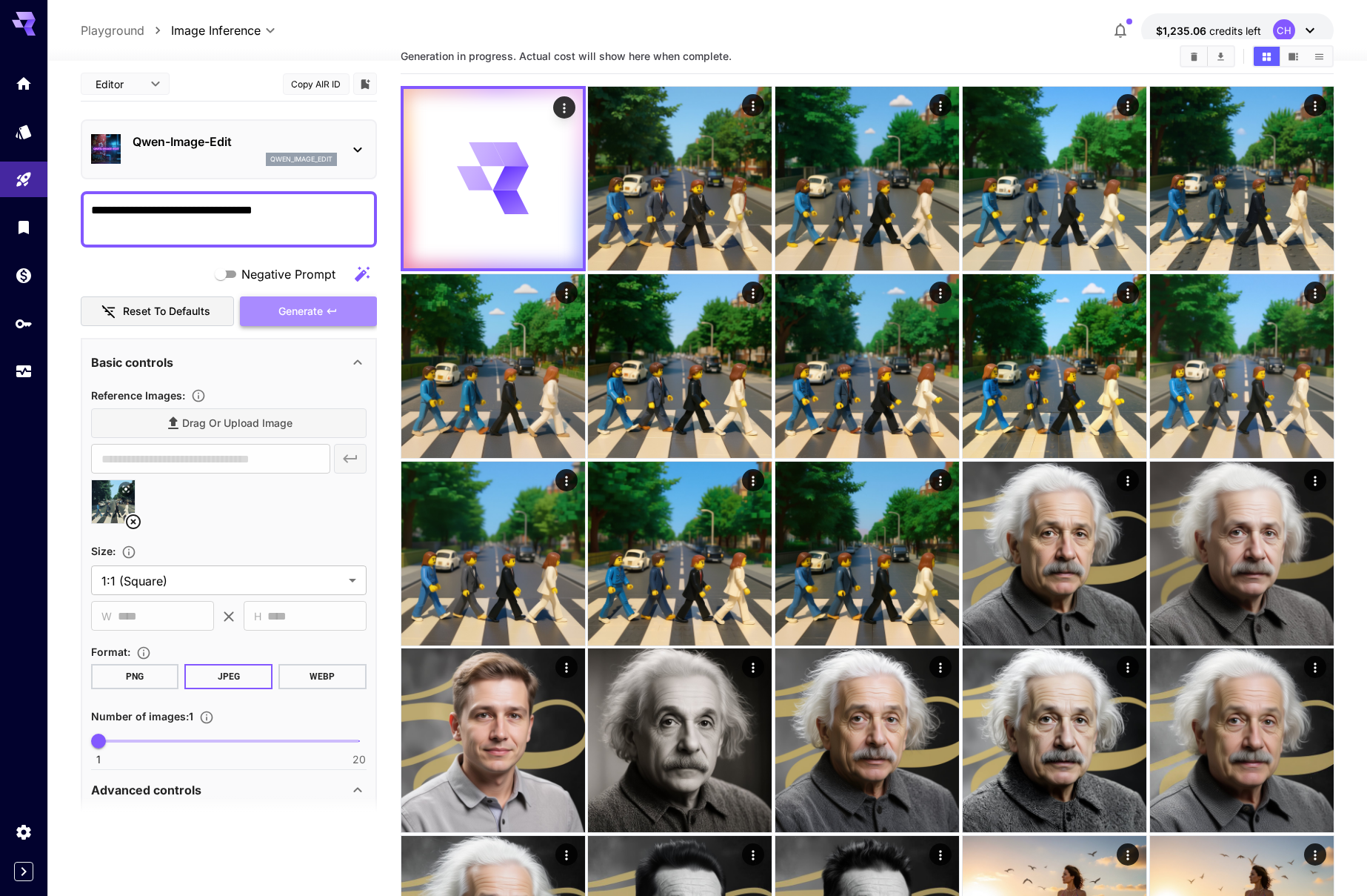
click at [336, 314] on icon "button" at bounding box center [332, 311] width 12 height 12
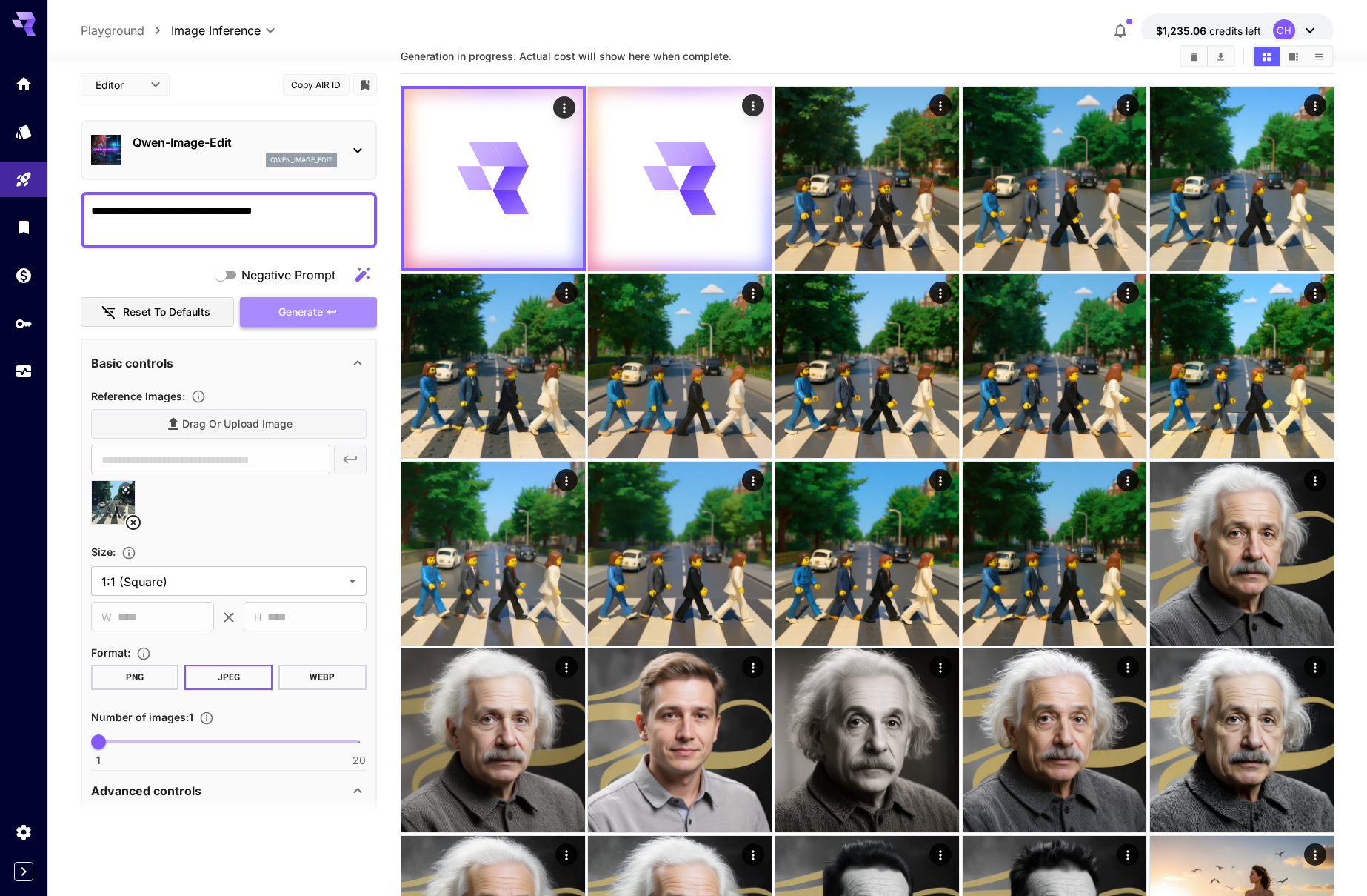
click at [336, 314] on icon "button" at bounding box center [332, 312] width 12 height 12
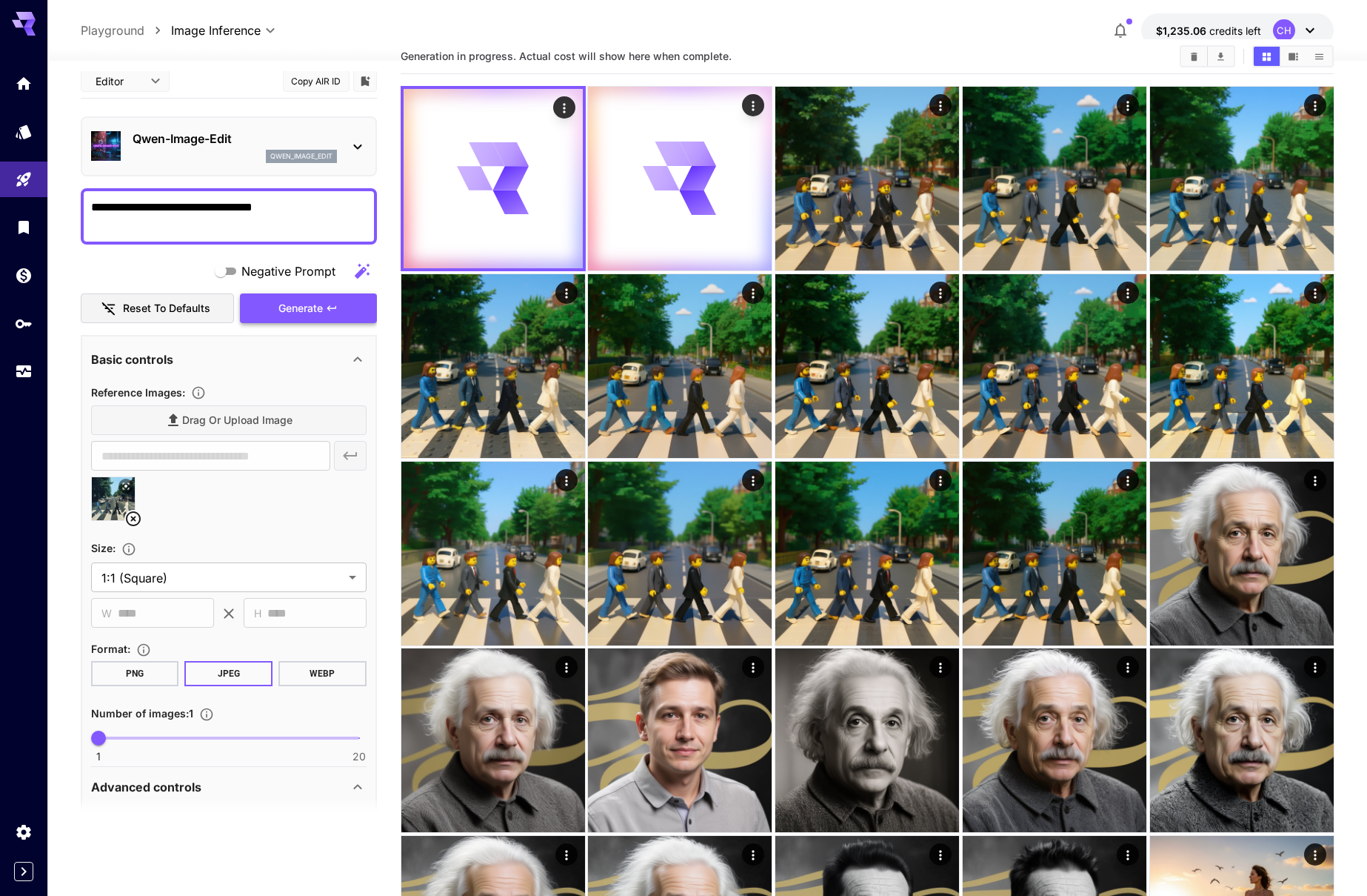
click at [336, 314] on button "Generate" at bounding box center [308, 309] width 136 height 31
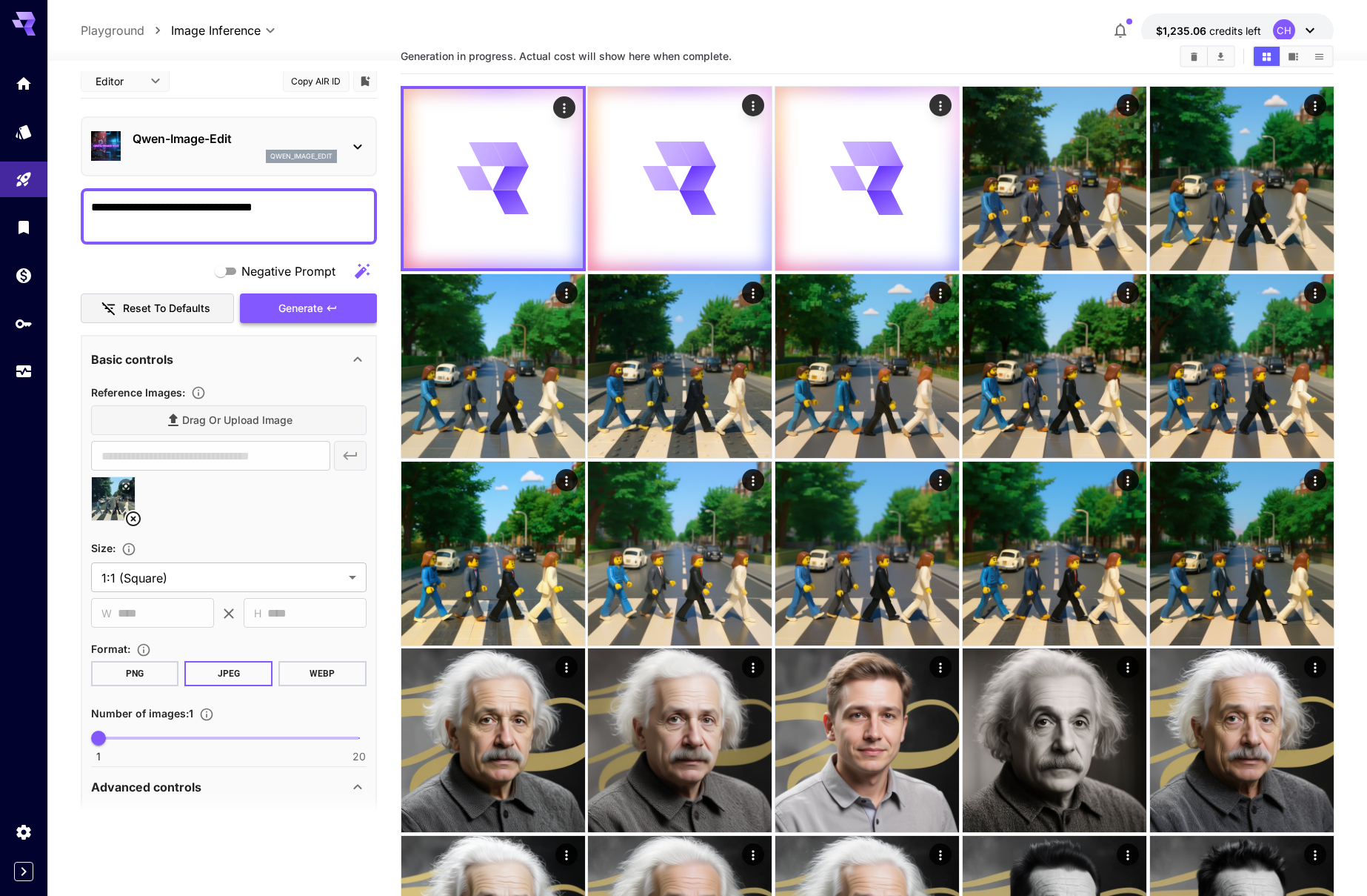
click at [344, 311] on button "Generate" at bounding box center [308, 309] width 136 height 31
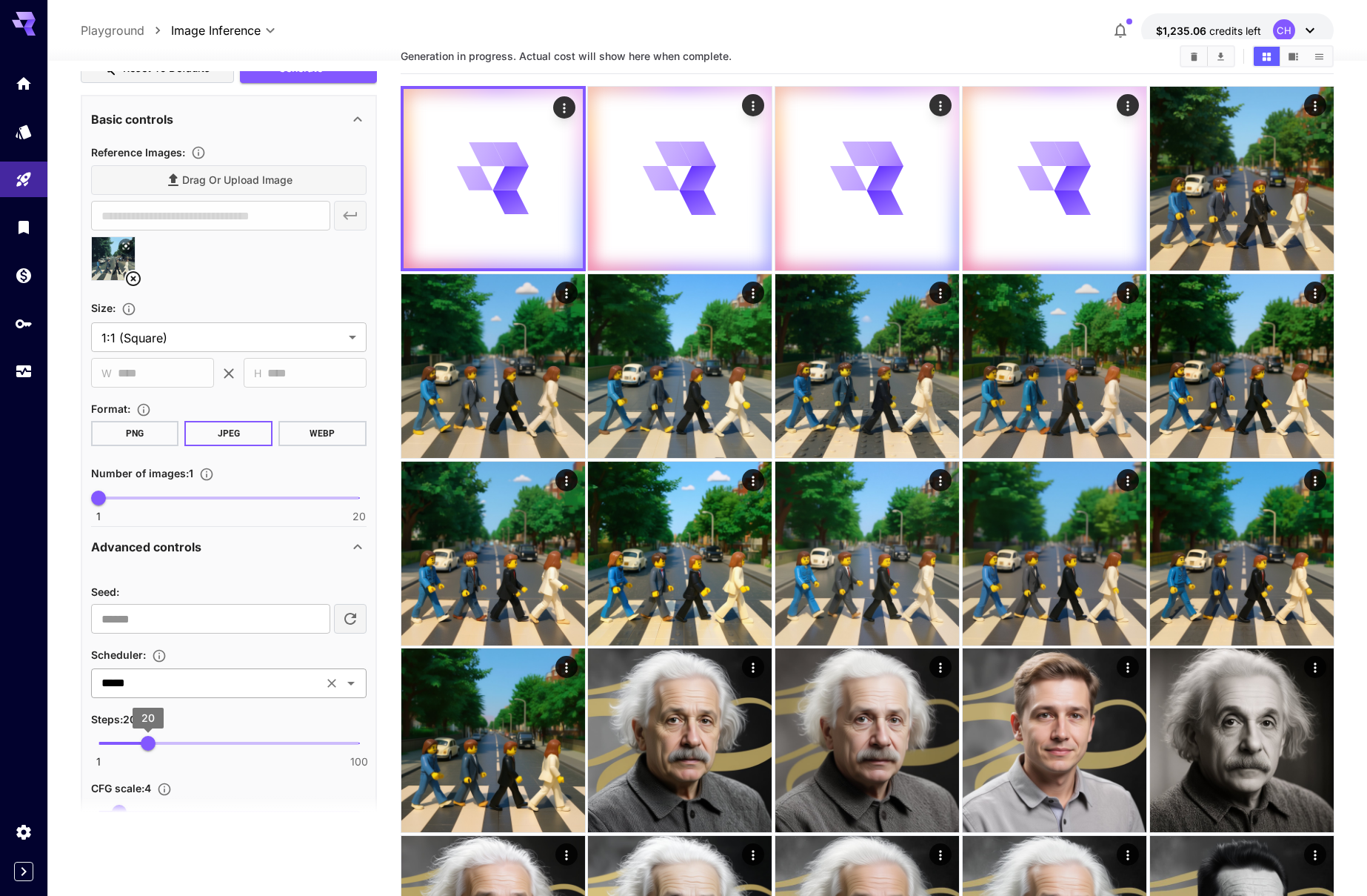
scroll to position [227, 0]
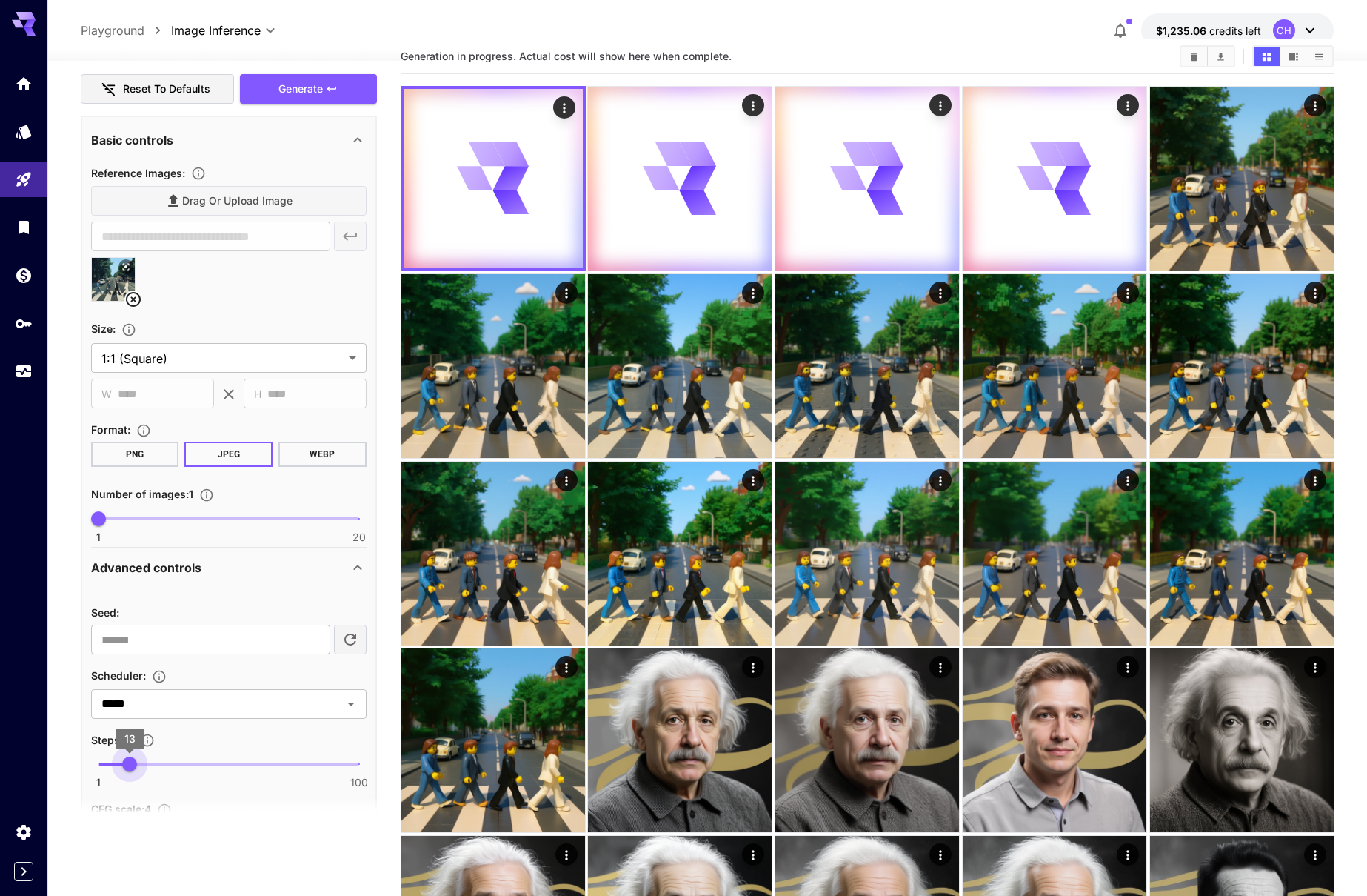
drag, startPoint x: 146, startPoint y: 757, endPoint x: 130, endPoint y: 760, distance: 16.3
click at [130, 760] on span "13" at bounding box center [130, 764] width 15 height 15
type input "**"
click at [127, 760] on span "12" at bounding box center [127, 764] width 15 height 15
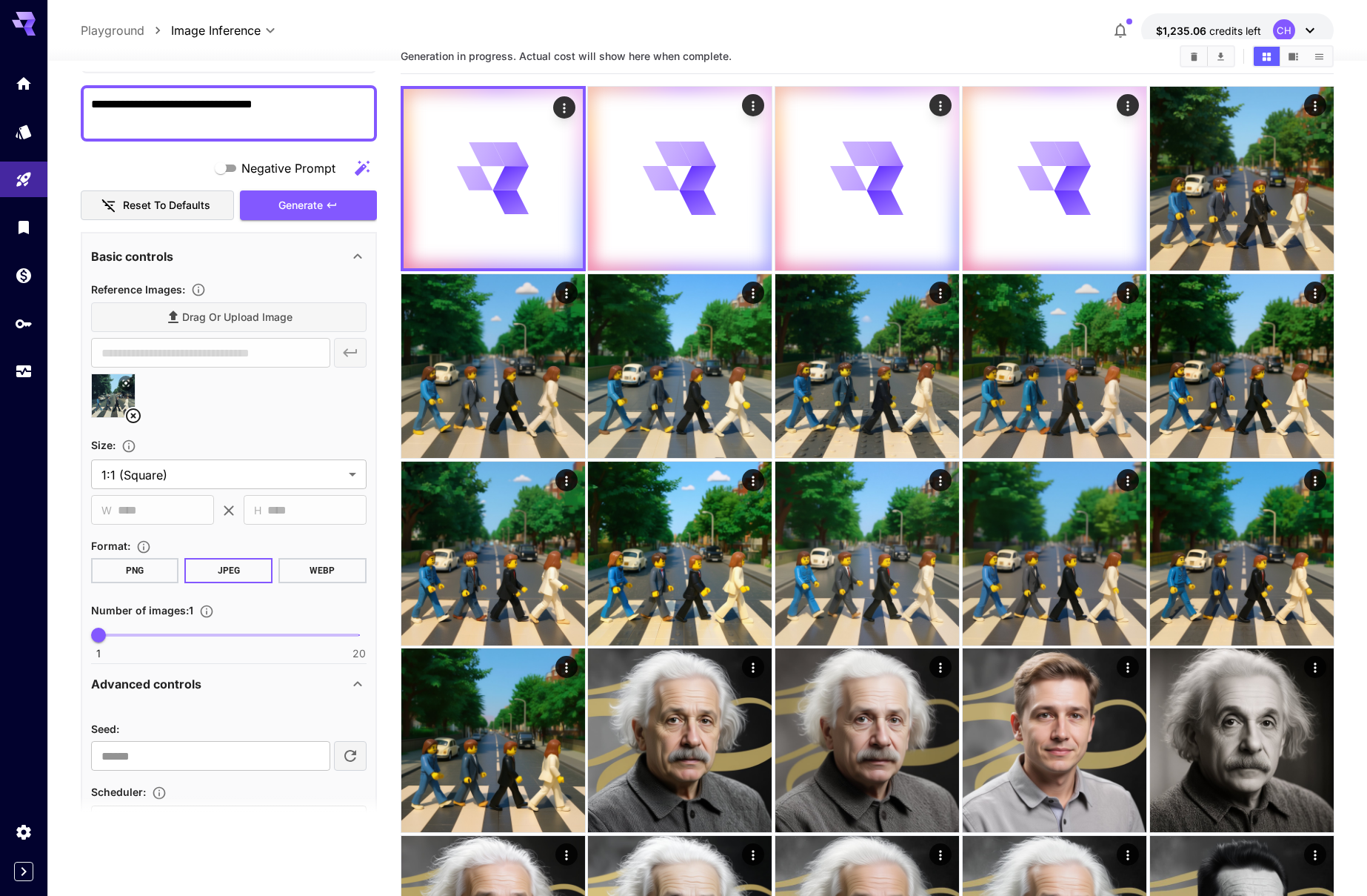
scroll to position [102, 0]
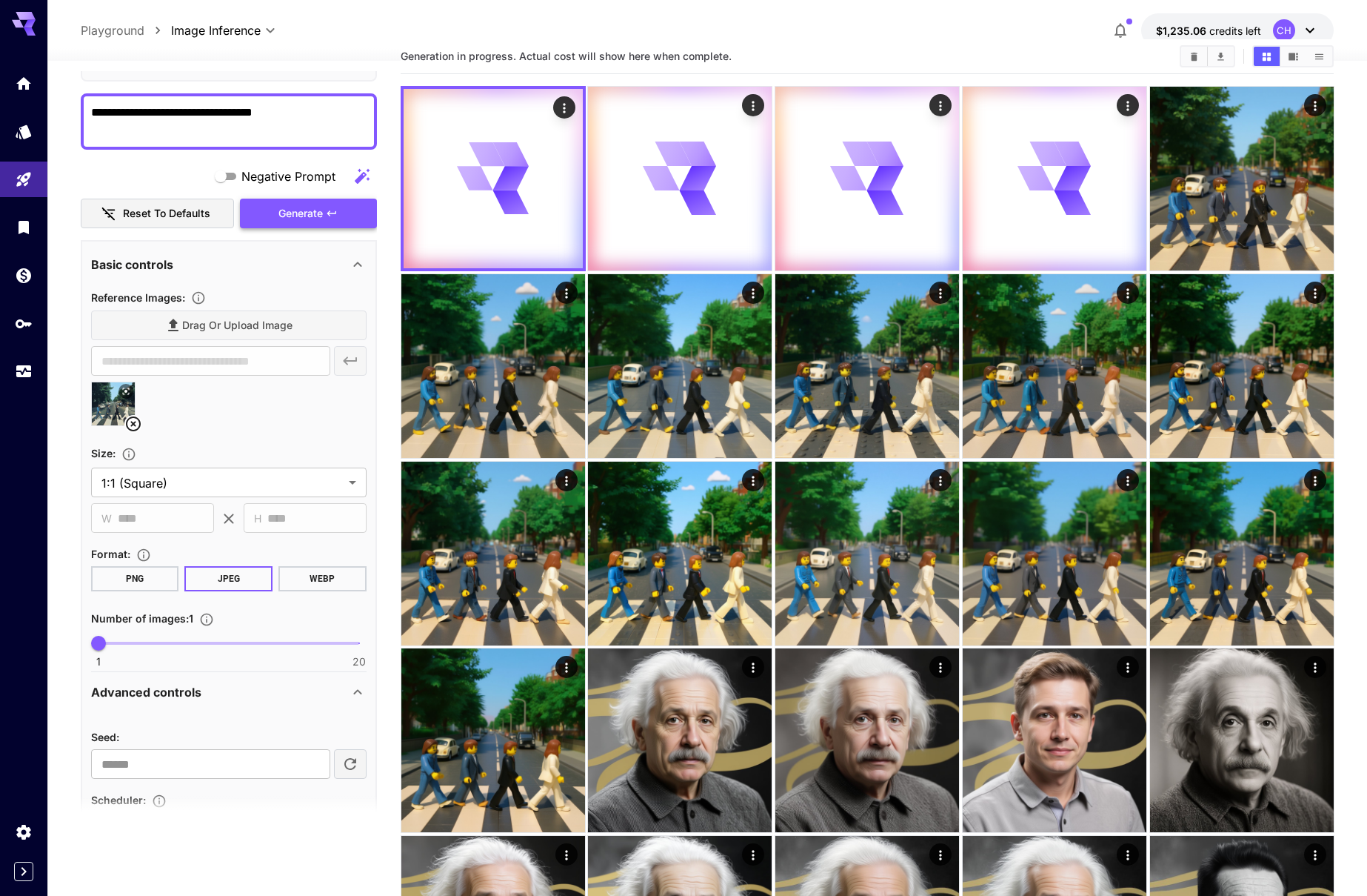
click at [302, 212] on span "Generate" at bounding box center [300, 214] width 44 height 19
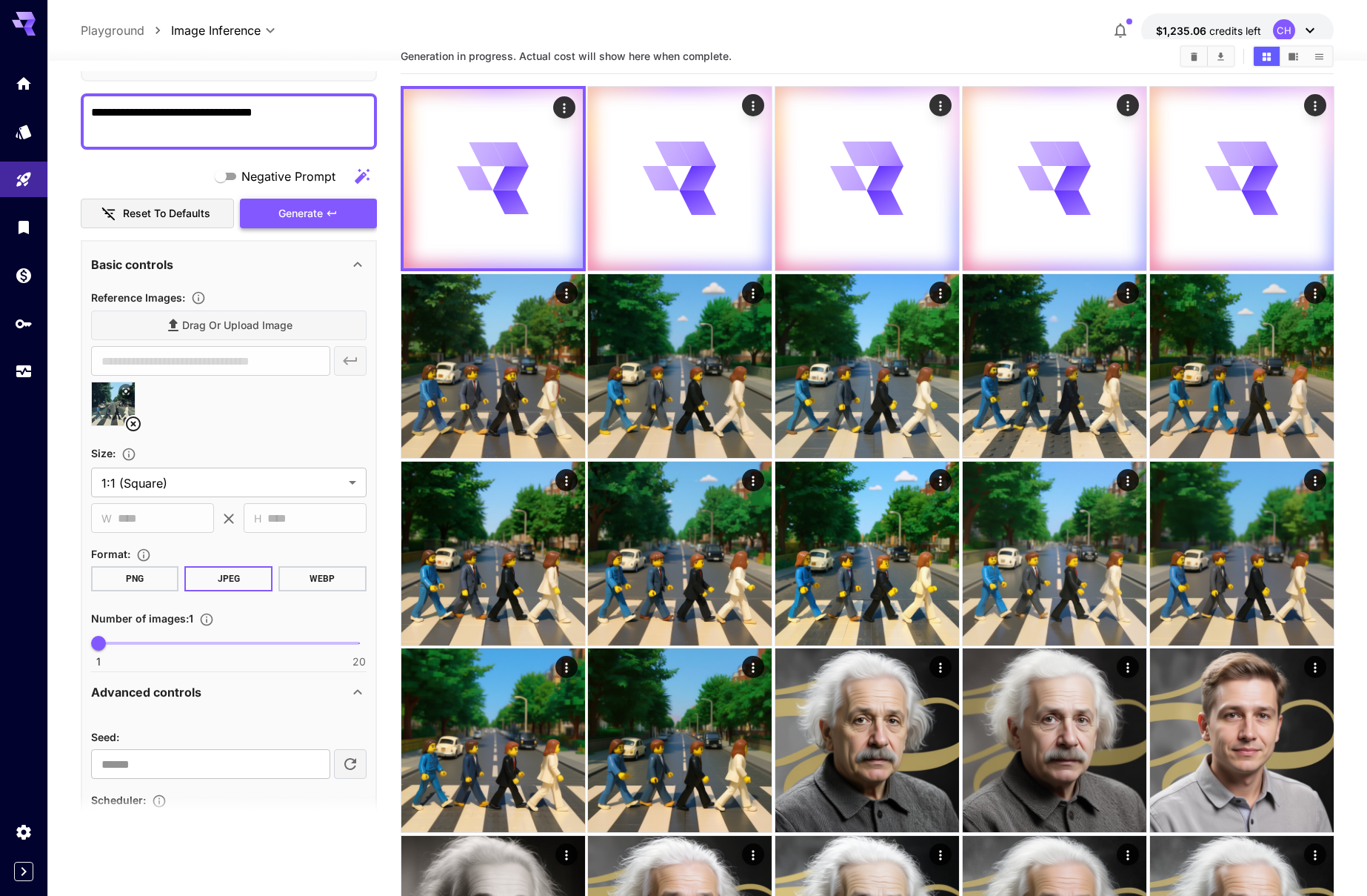
click at [319, 211] on span "Generate" at bounding box center [300, 214] width 44 height 19
click at [325, 214] on button "Generate" at bounding box center [308, 214] width 136 height 31
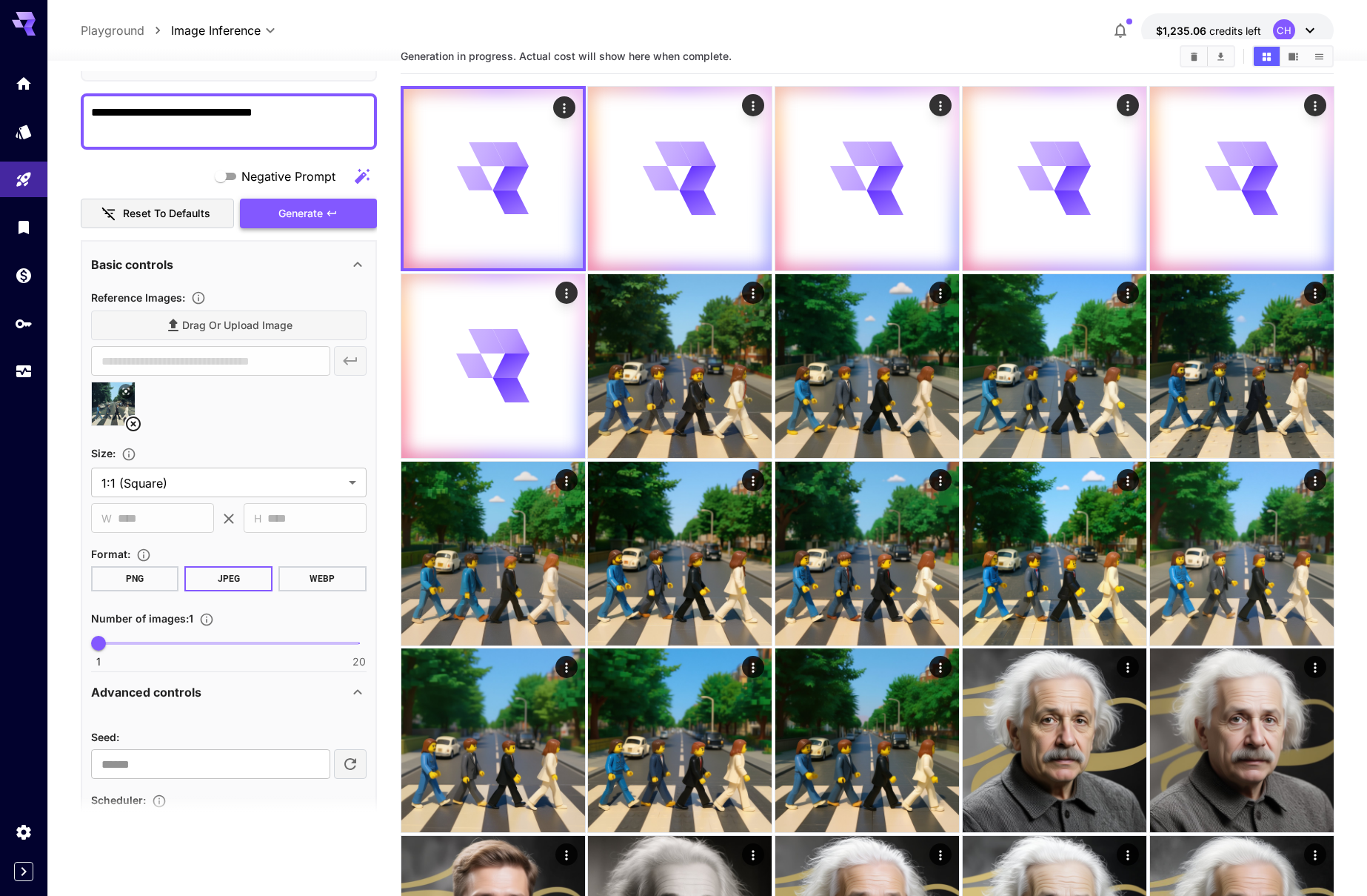
click at [325, 214] on button "Generate" at bounding box center [308, 214] width 136 height 31
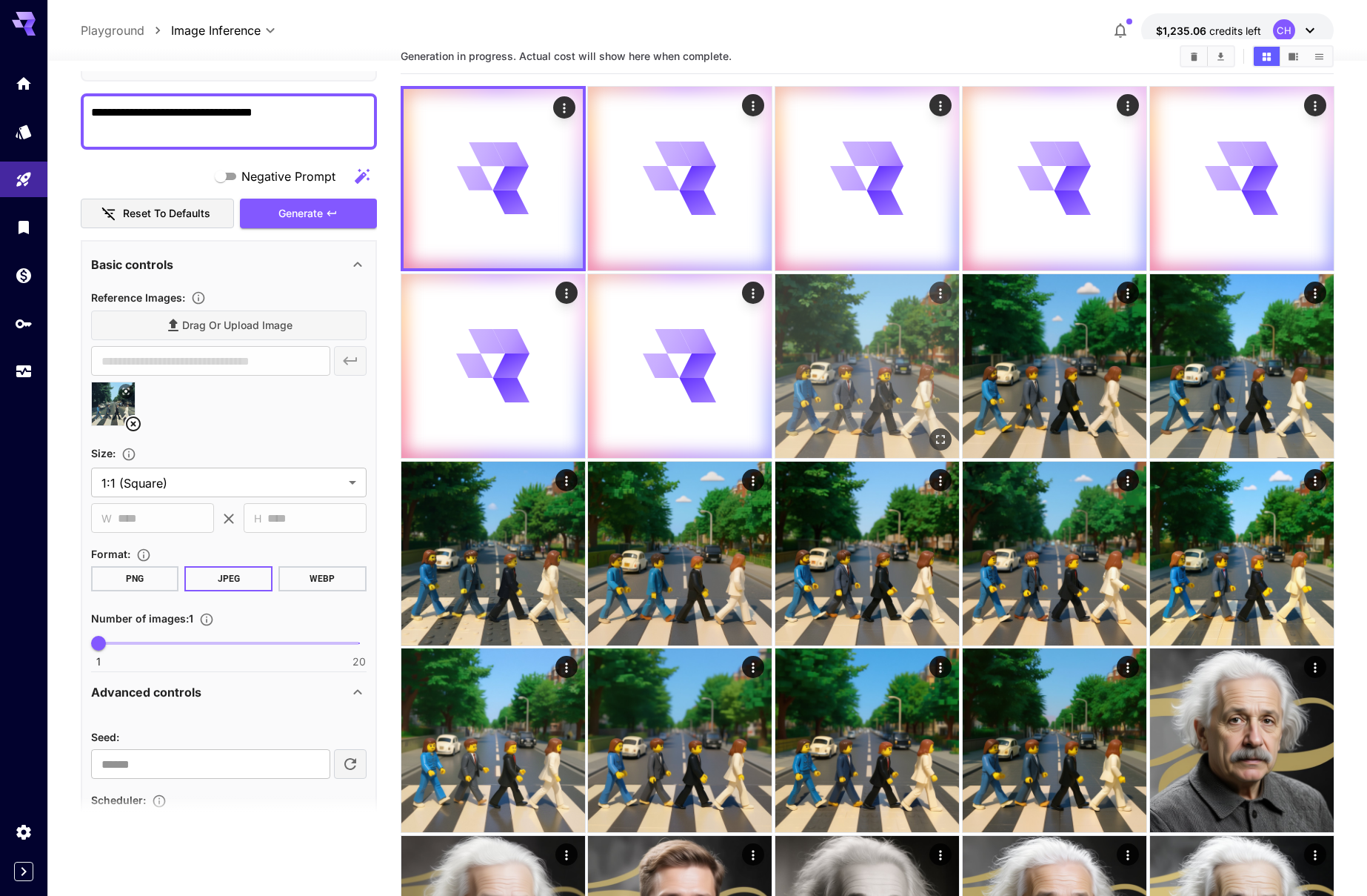
click at [858, 397] on img at bounding box center [867, 366] width 184 height 184
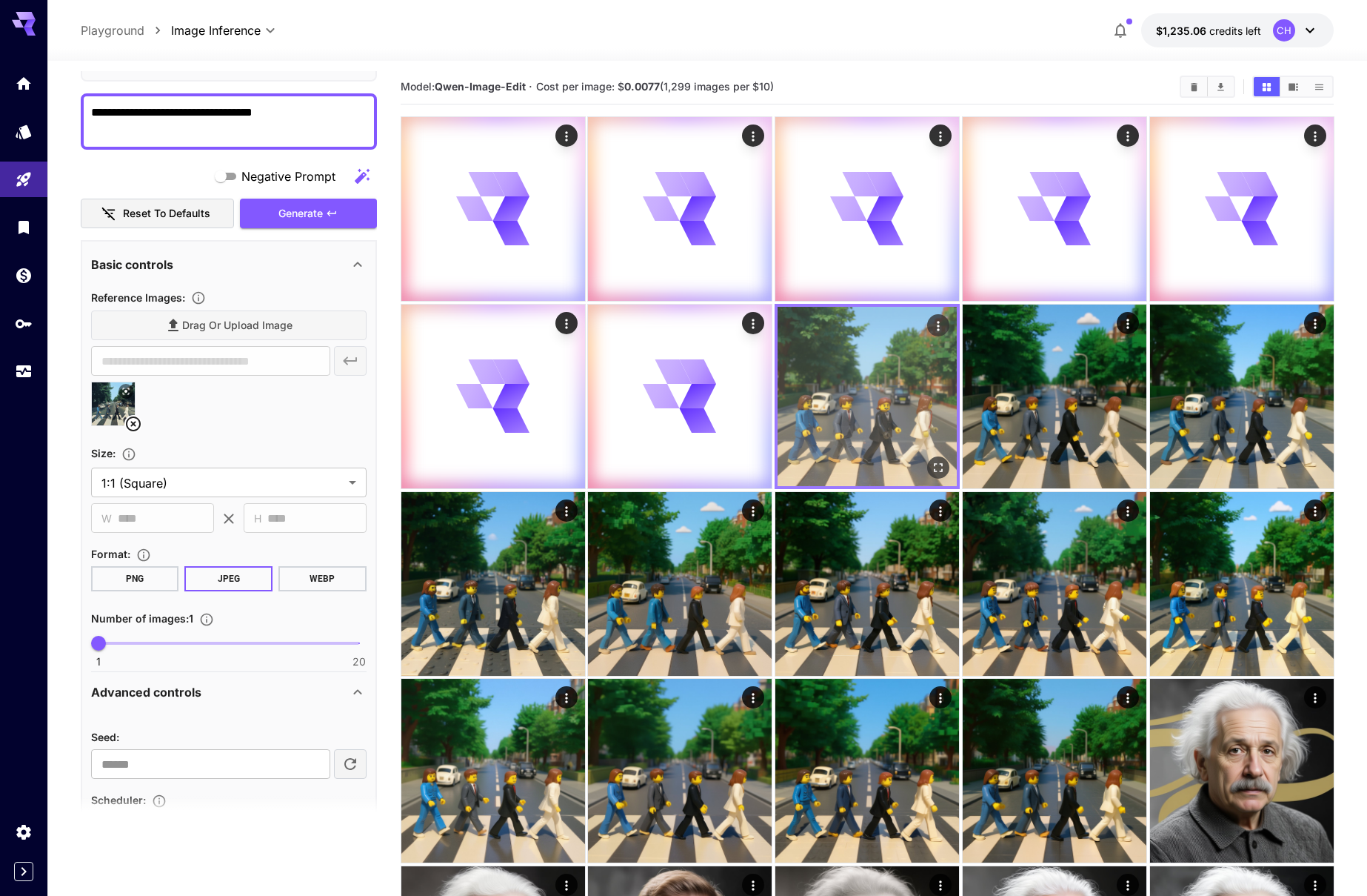
scroll to position [1, 0]
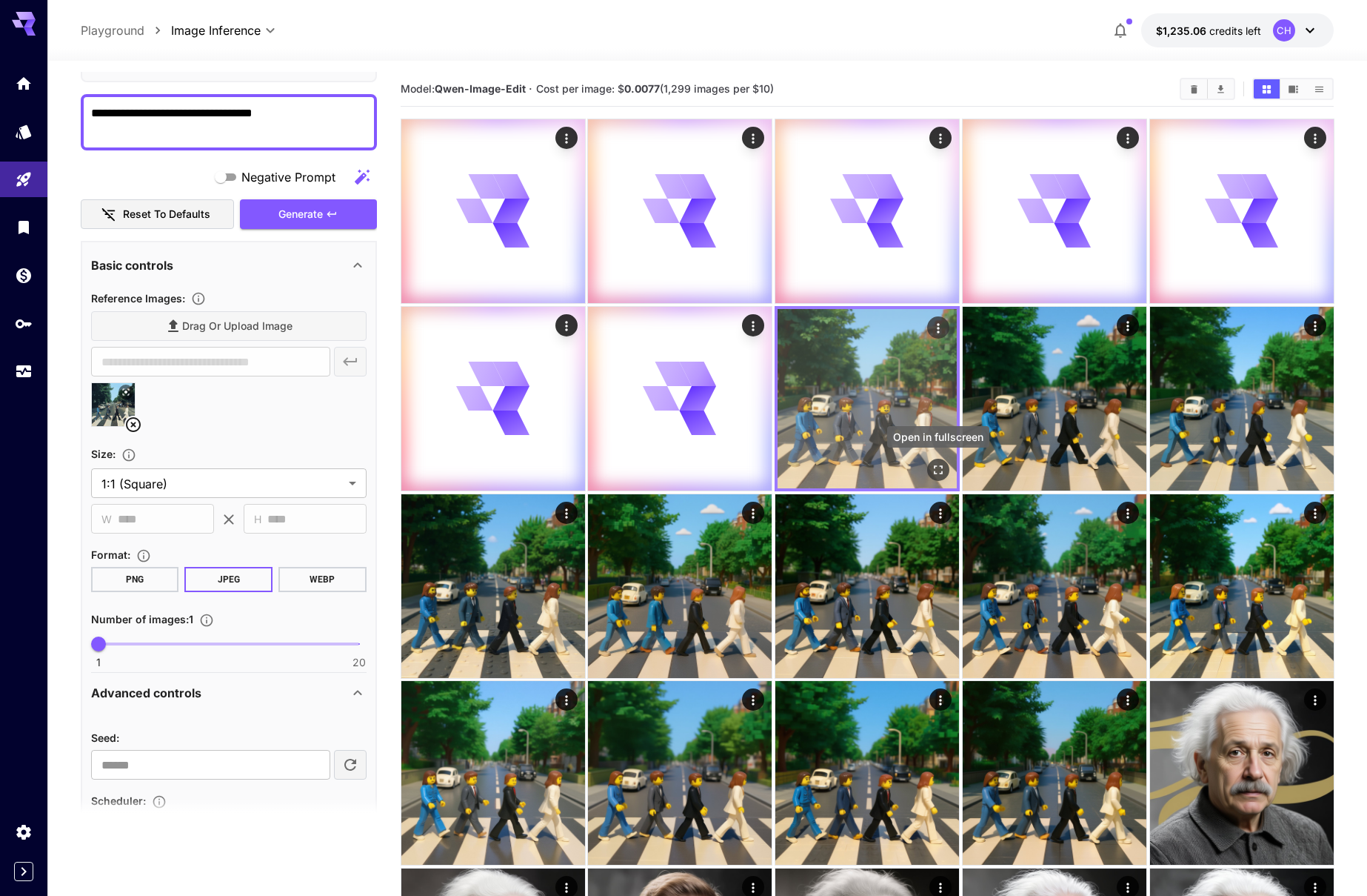
click at [940, 465] on icon "Open in fullscreen" at bounding box center [939, 470] width 9 height 9
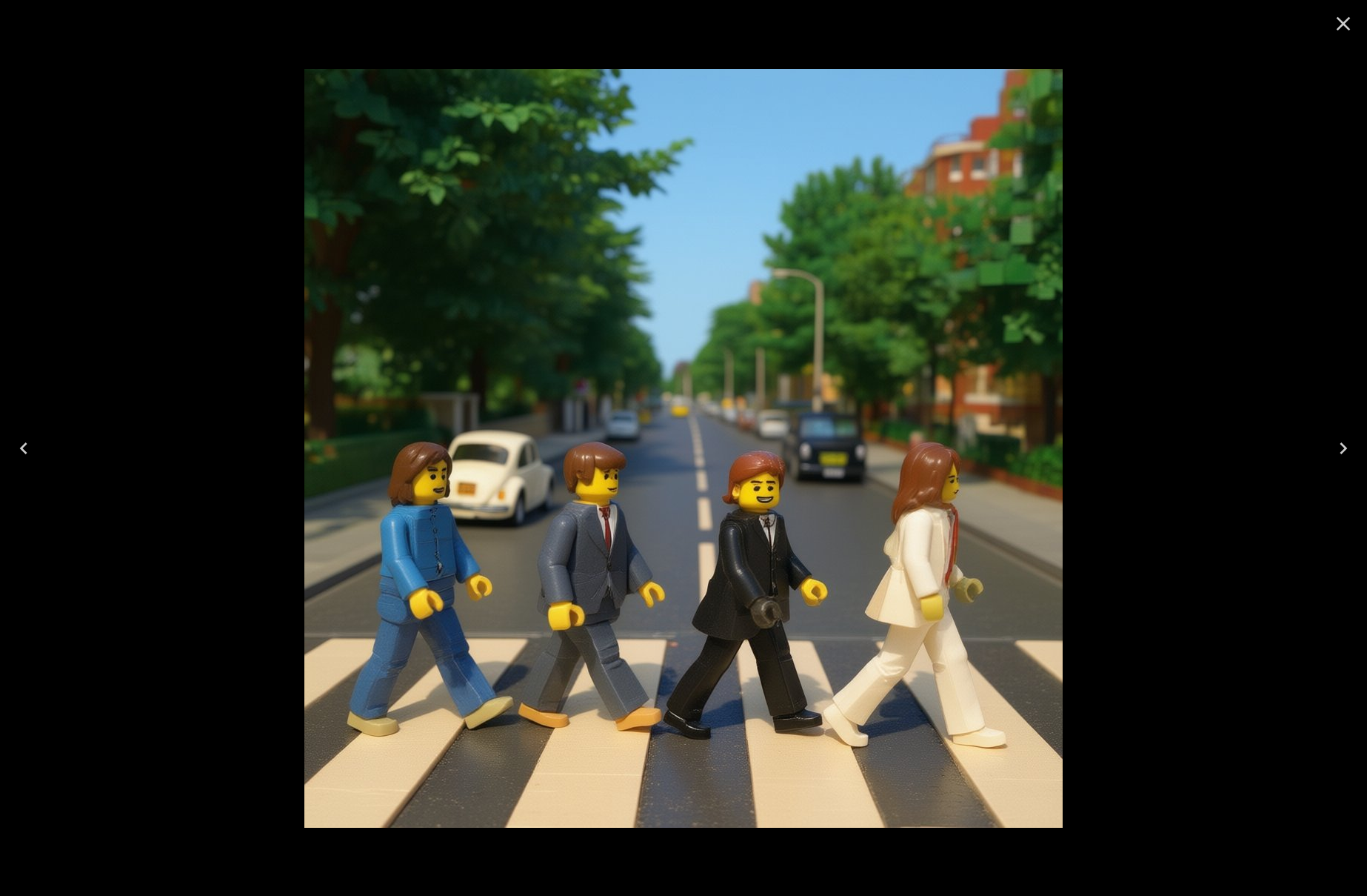
click at [1350, 26] on icon "Close" at bounding box center [1344, 24] width 24 height 24
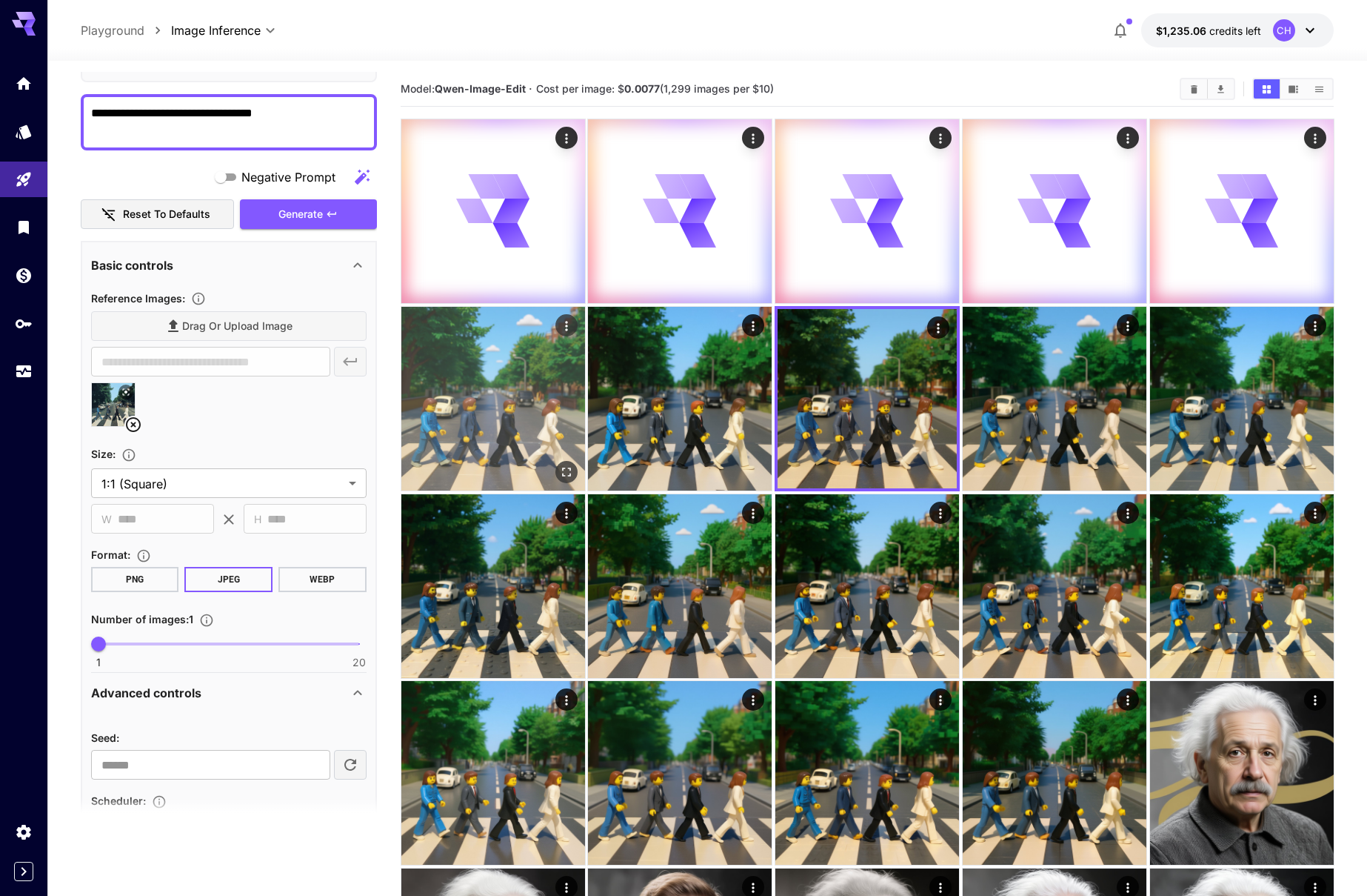
click at [533, 367] on img at bounding box center [493, 398] width 184 height 184
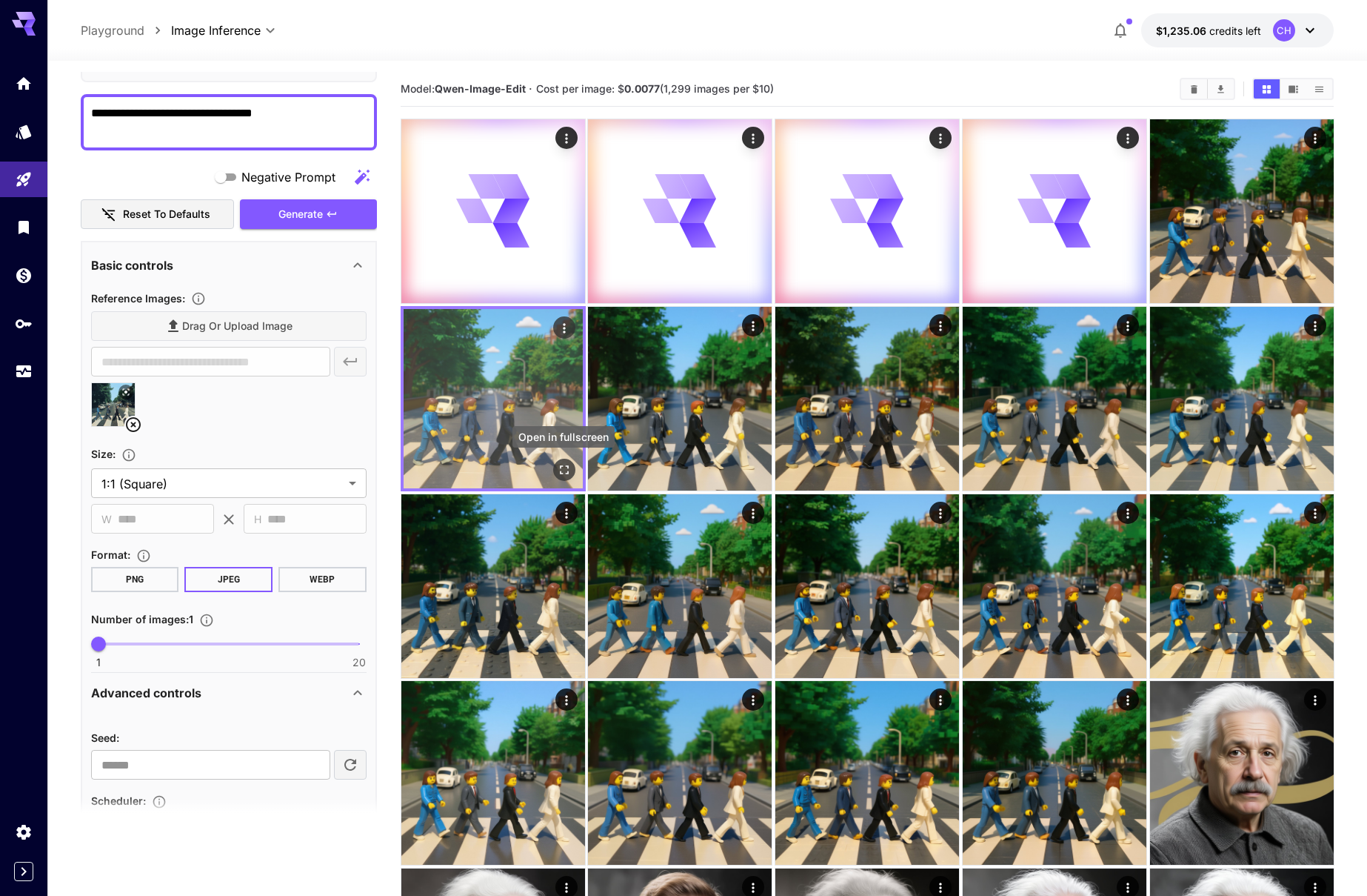
click at [562, 458] on button "Open in fullscreen" at bounding box center [564, 469] width 22 height 22
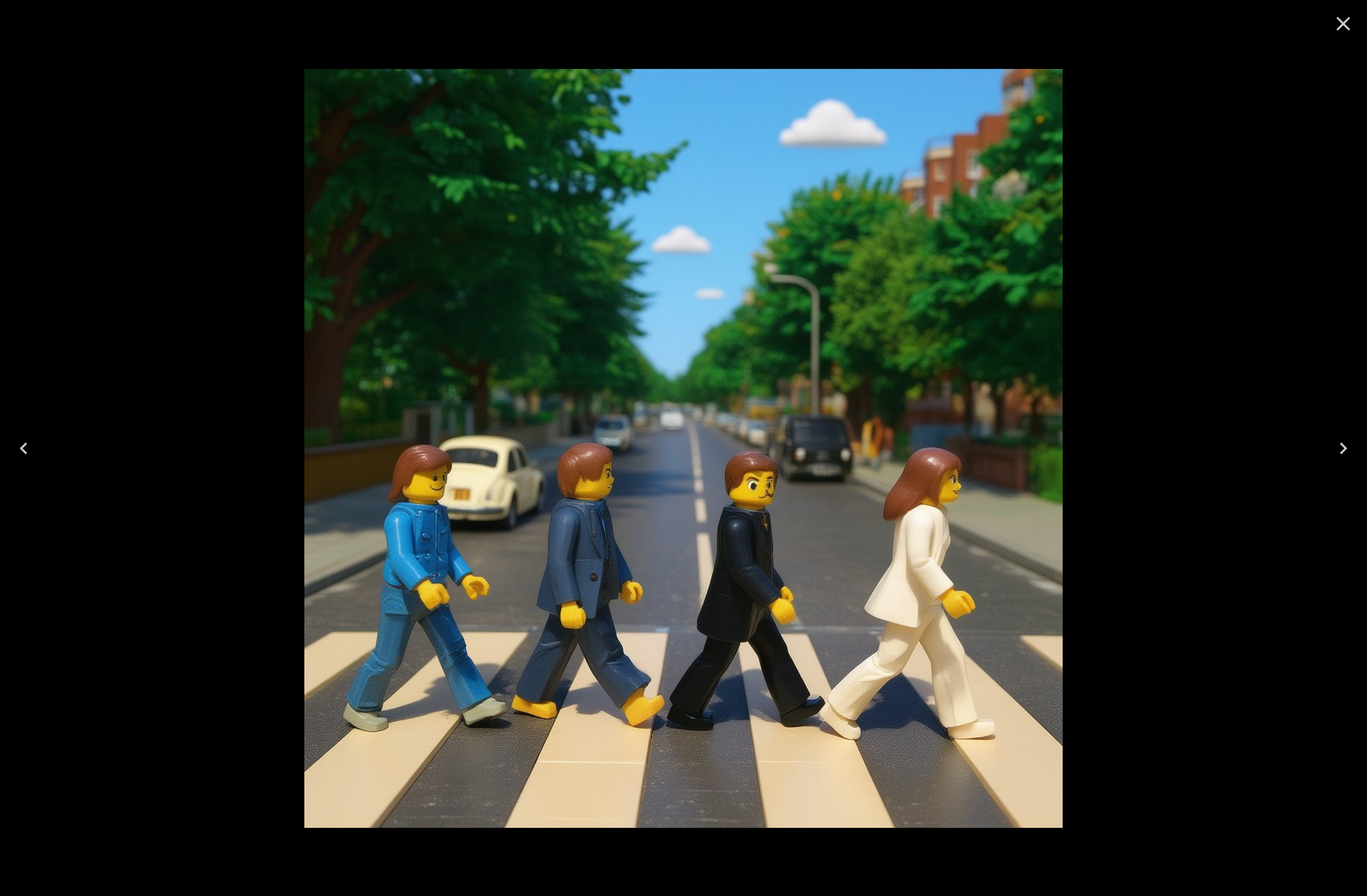
click at [1348, 18] on icon "Close" at bounding box center [1344, 24] width 14 height 14
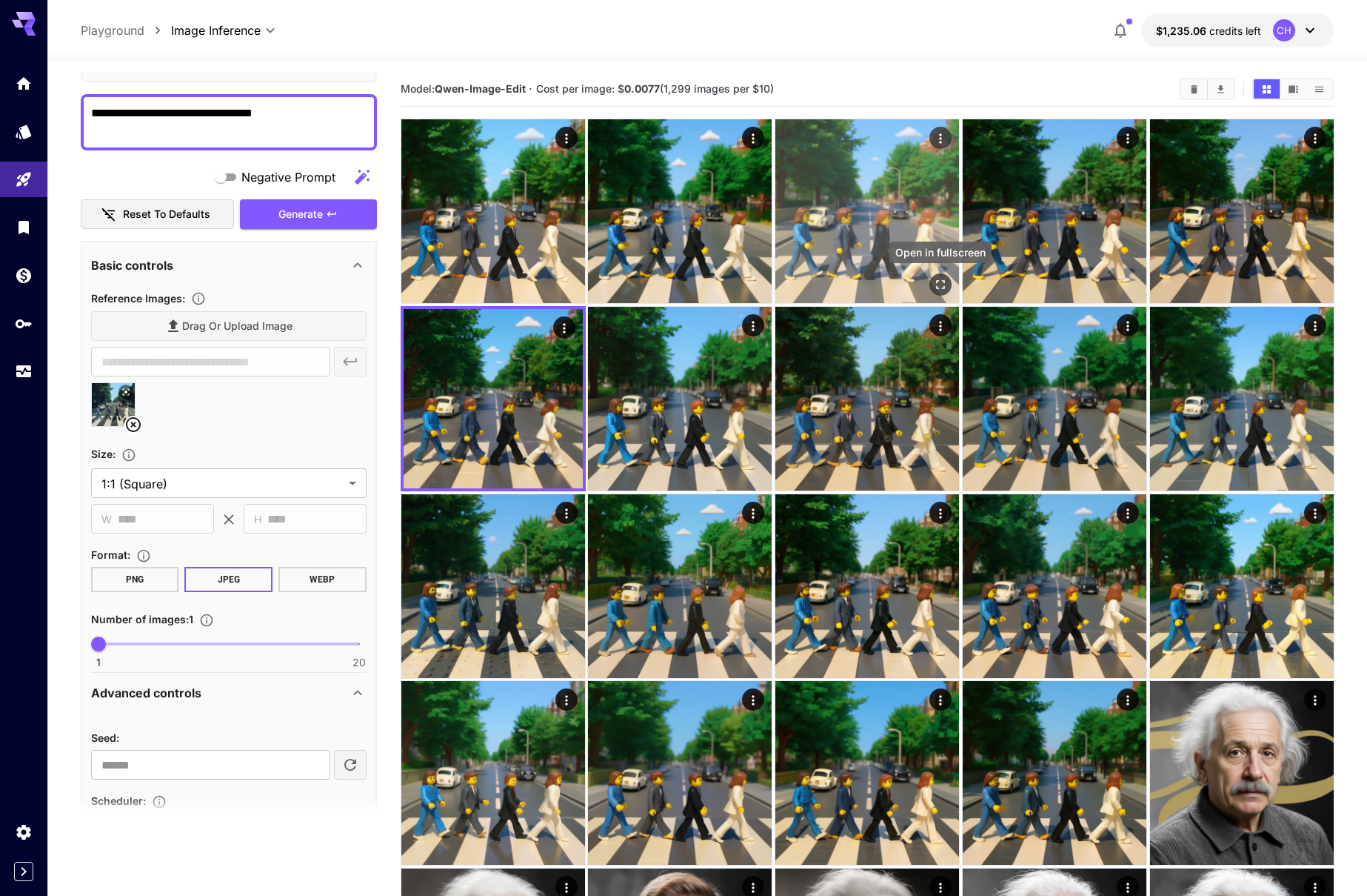
click at [936, 282] on icon "Open in fullscreen" at bounding box center [941, 285] width 9 height 9
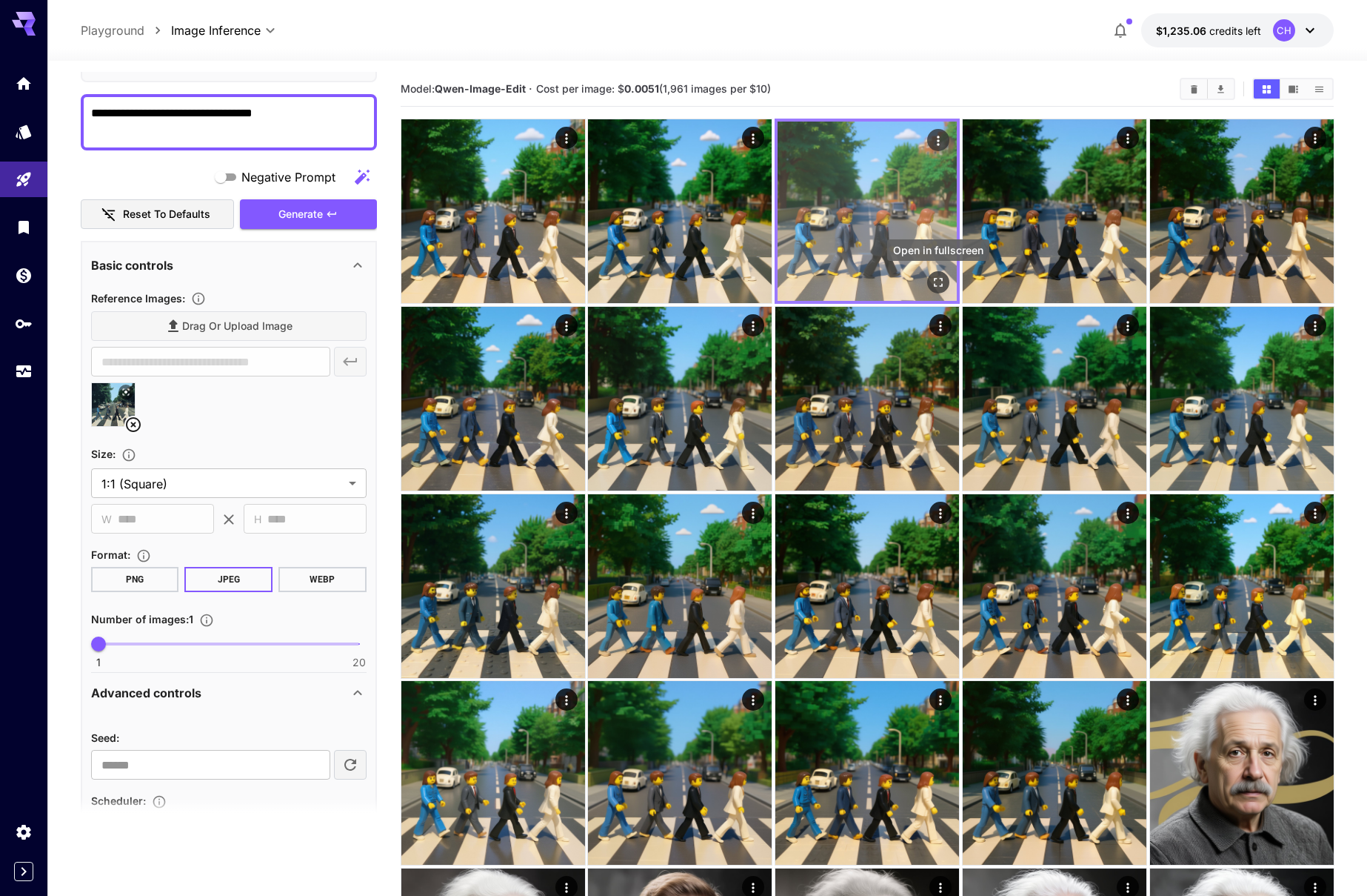
click at [939, 282] on icon "Open in fullscreen" at bounding box center [939, 282] width 15 height 15
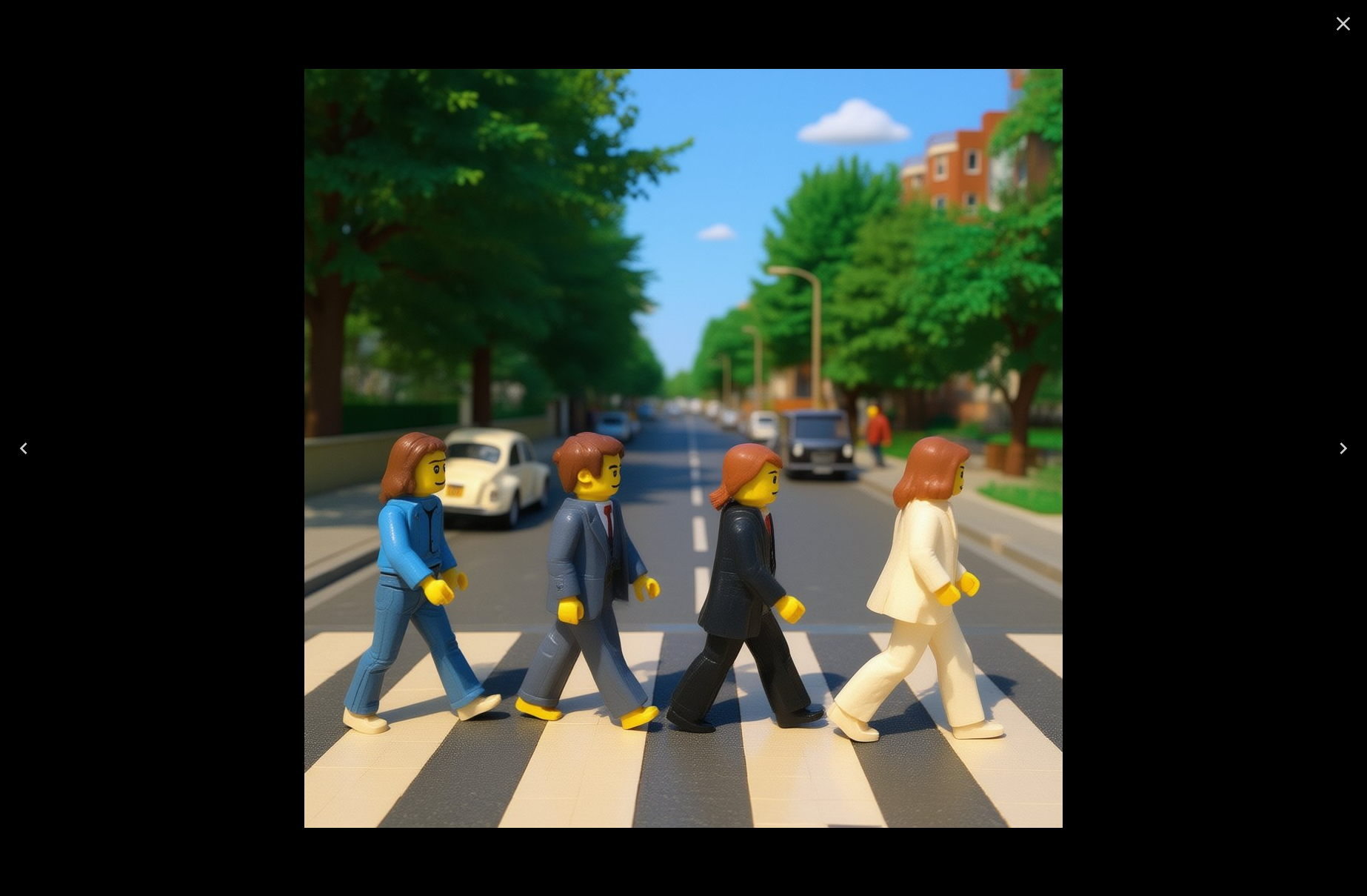
click at [1347, 24] on icon "Close" at bounding box center [1344, 24] width 24 height 24
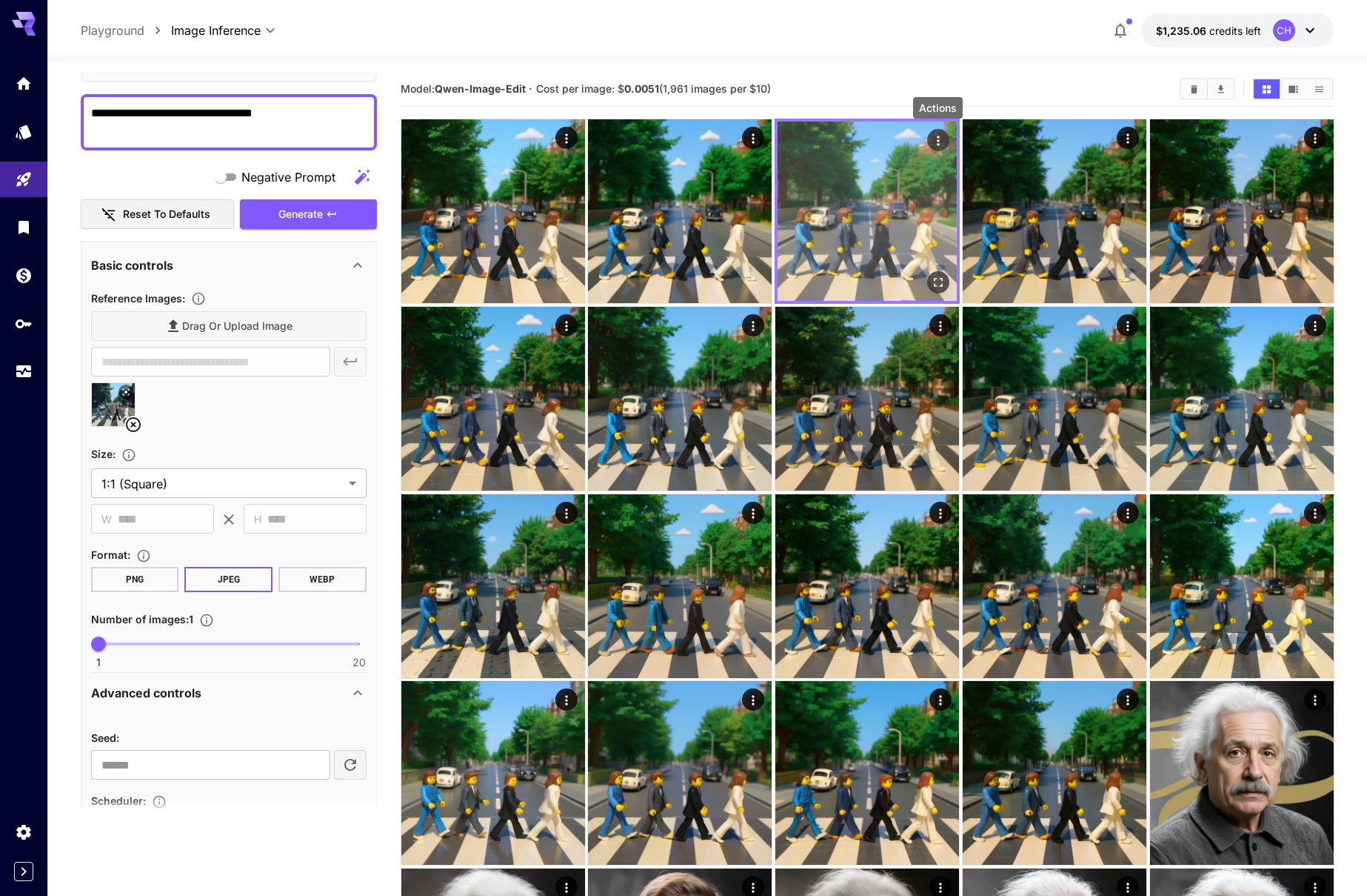
click at [936, 140] on icon "Actions" at bounding box center [939, 141] width 15 height 15
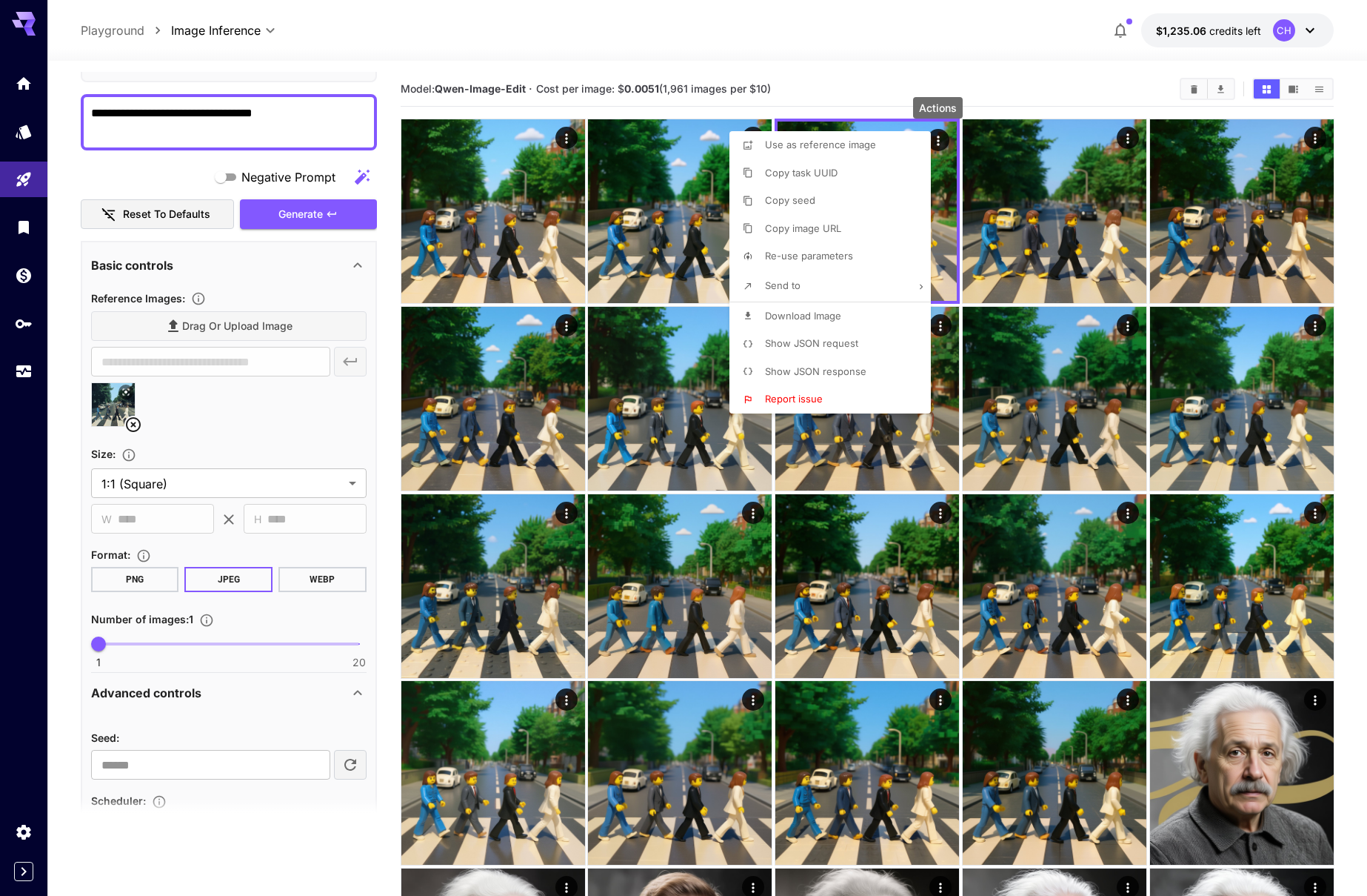
click at [819, 315] on span "Download Image" at bounding box center [803, 315] width 76 height 12
click at [939, 55] on div at bounding box center [683, 448] width 1367 height 896
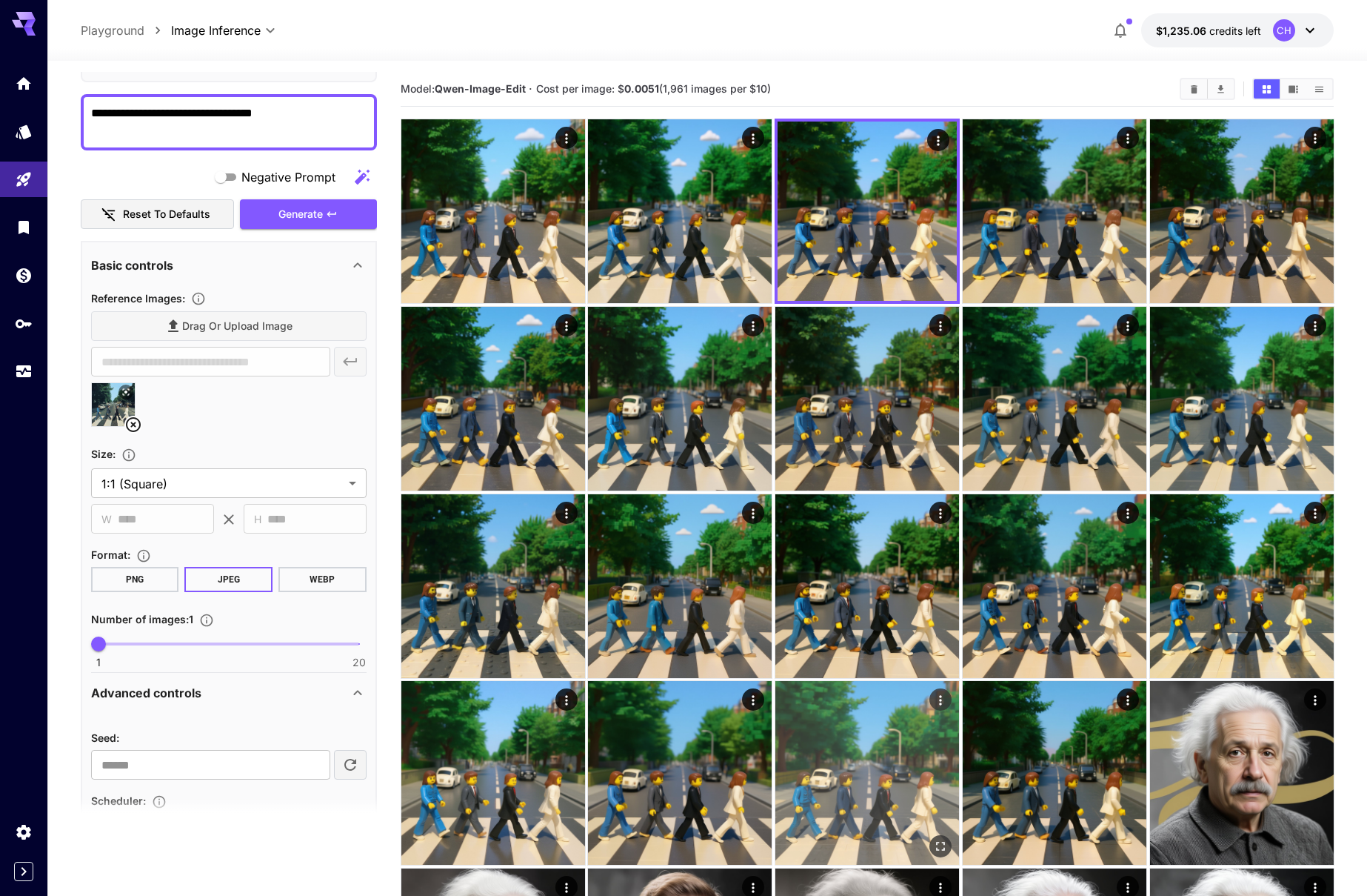
drag, startPoint x: 859, startPoint y: 754, endPoint x: 870, endPoint y: 742, distance: 16.3
click at [859, 754] on img at bounding box center [867, 772] width 184 height 184
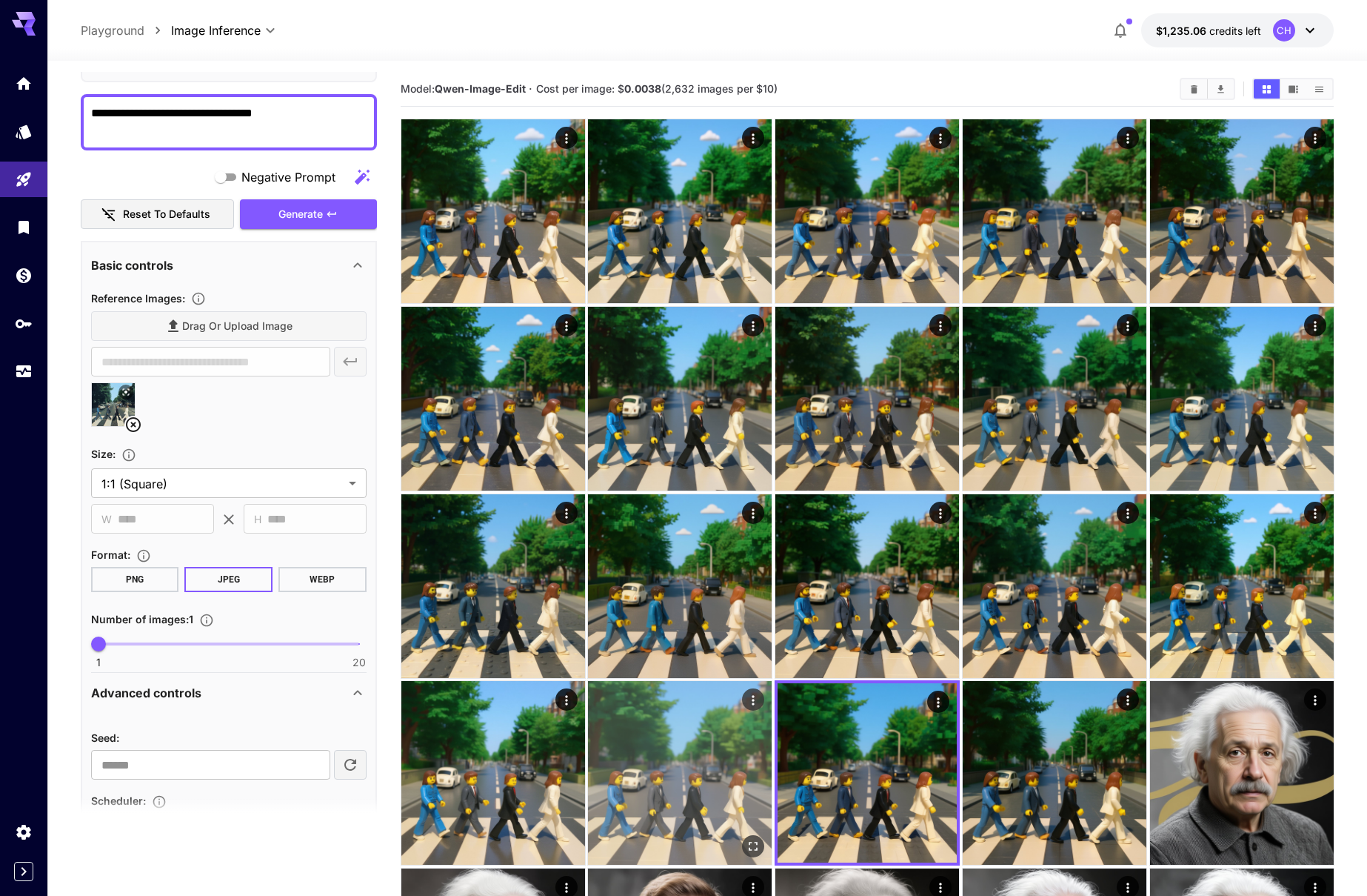
click at [718, 731] on img at bounding box center [679, 772] width 184 height 184
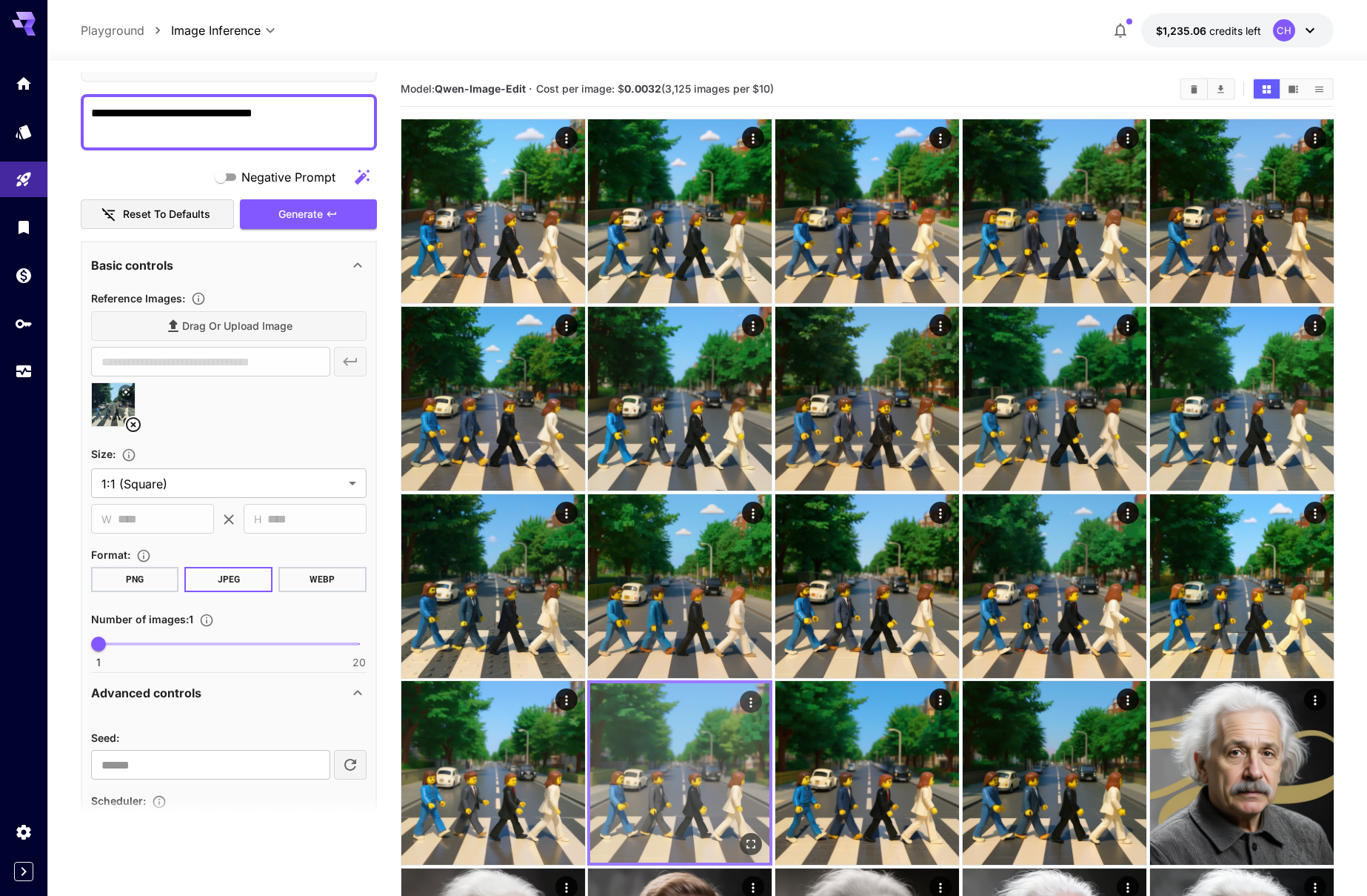
scroll to position [0, 0]
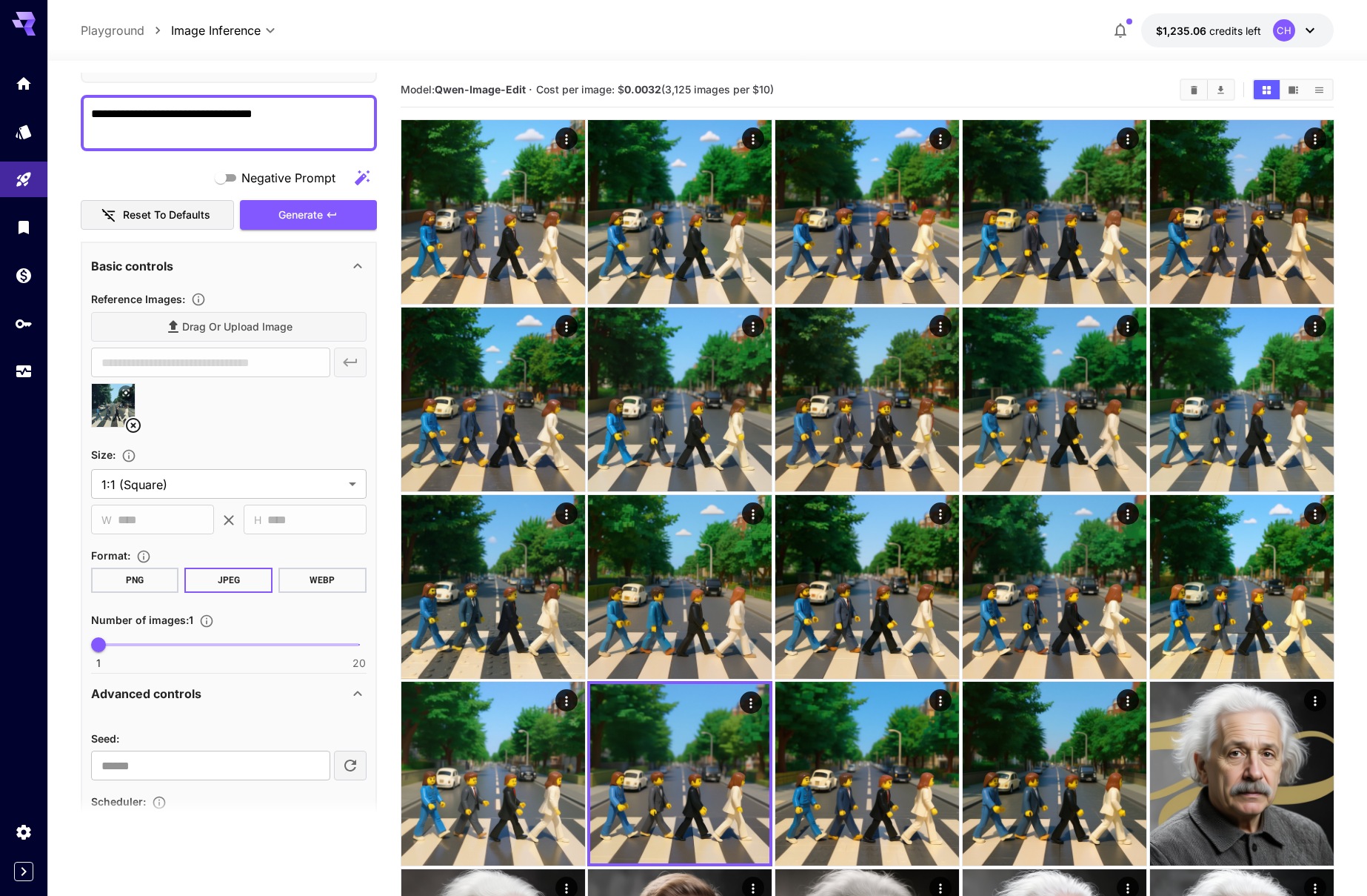
scroll to position [82, 0]
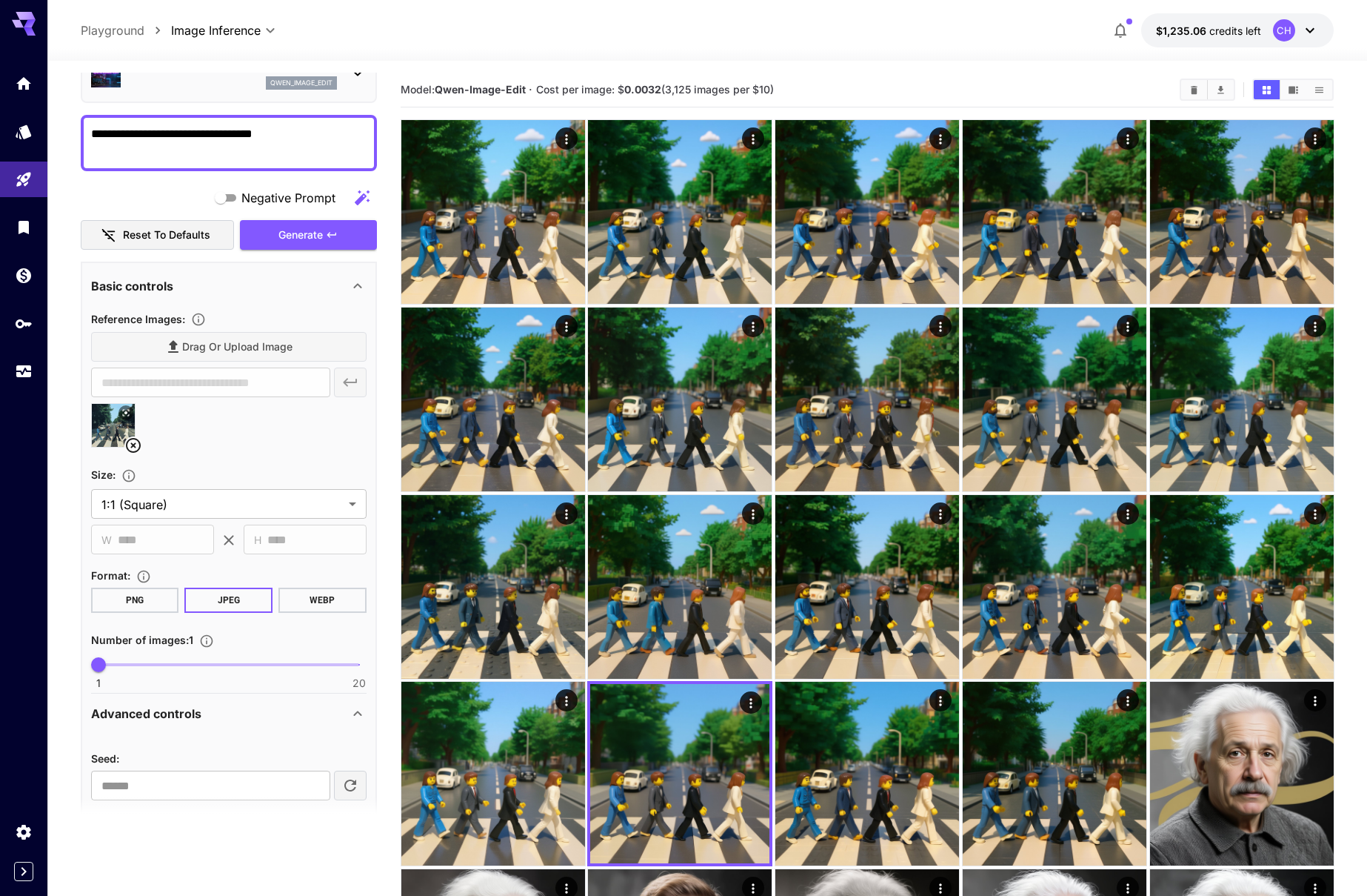
drag, startPoint x: 284, startPoint y: 133, endPoint x: 63, endPoint y: 130, distance: 221.0
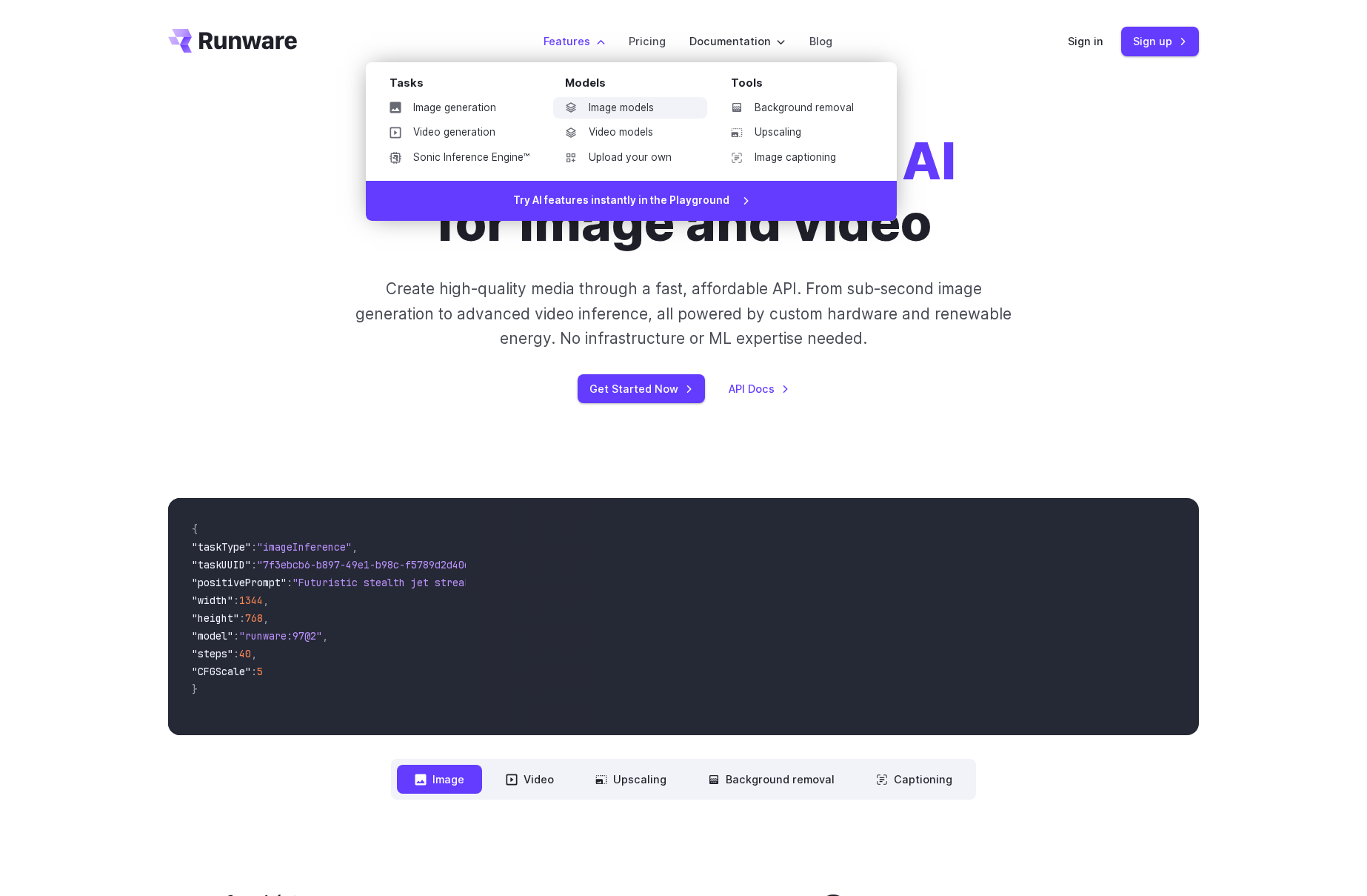
click at [619, 110] on link "Image models" at bounding box center [631, 109] width 154 height 22
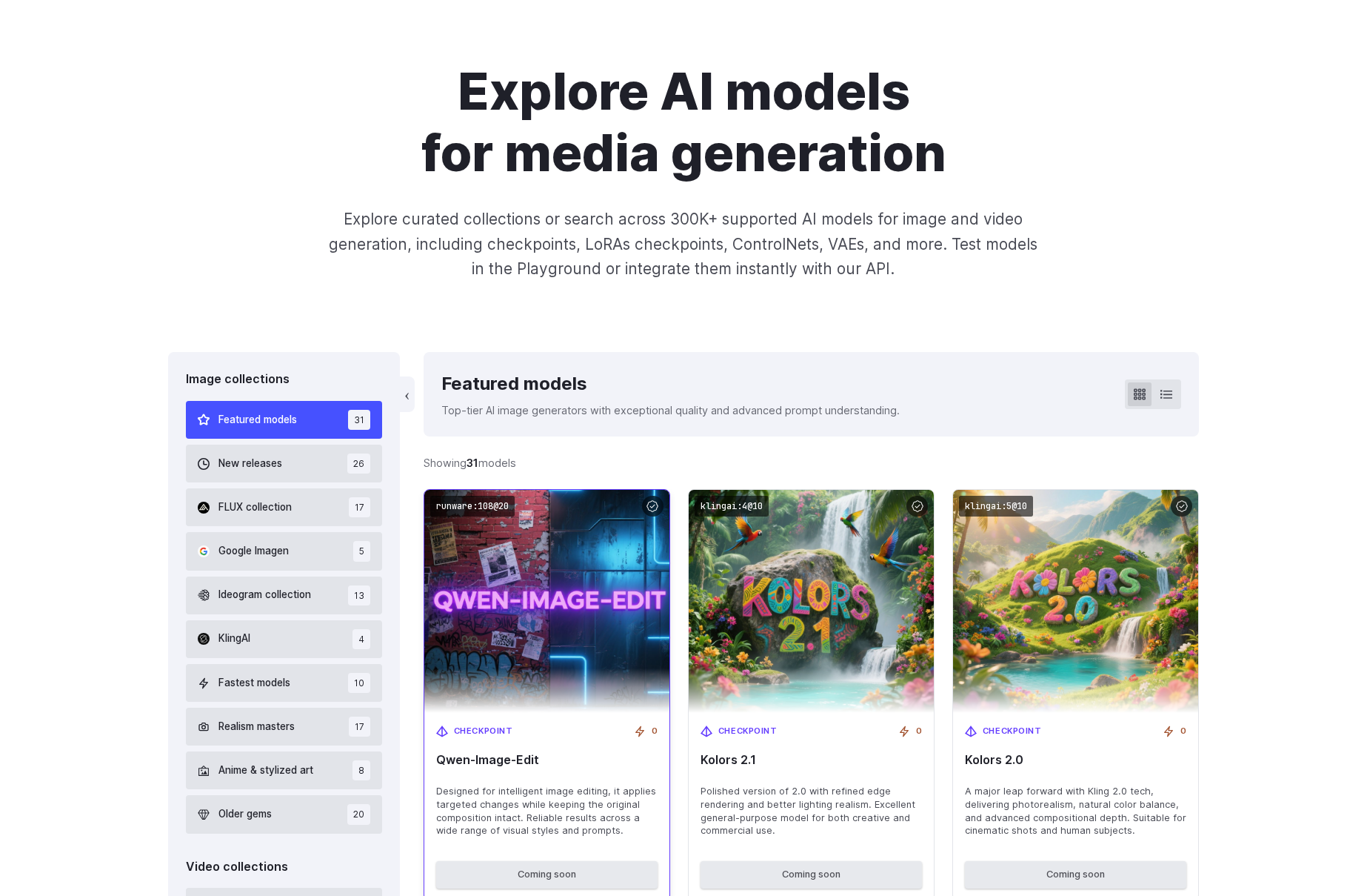
scroll to position [252, 0]
